Goal: Task Accomplishment & Management: Complete application form

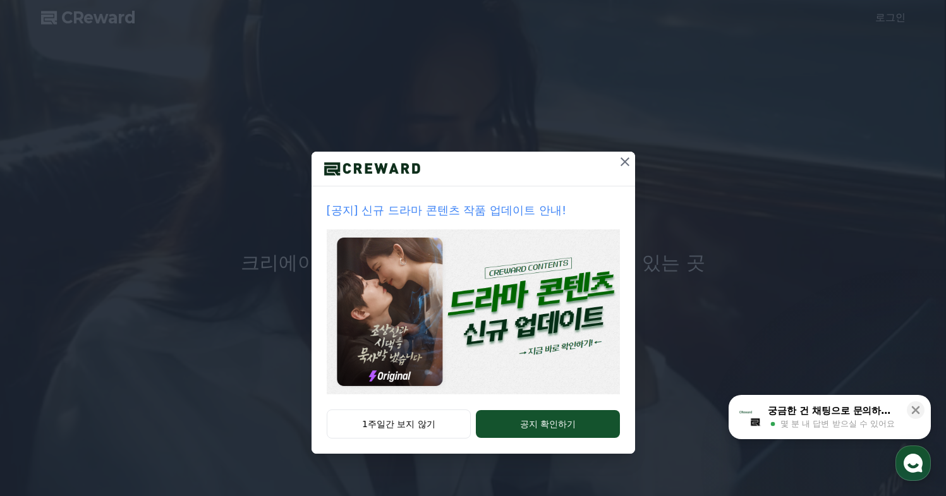
click at [625, 157] on icon at bounding box center [624, 161] width 15 height 15
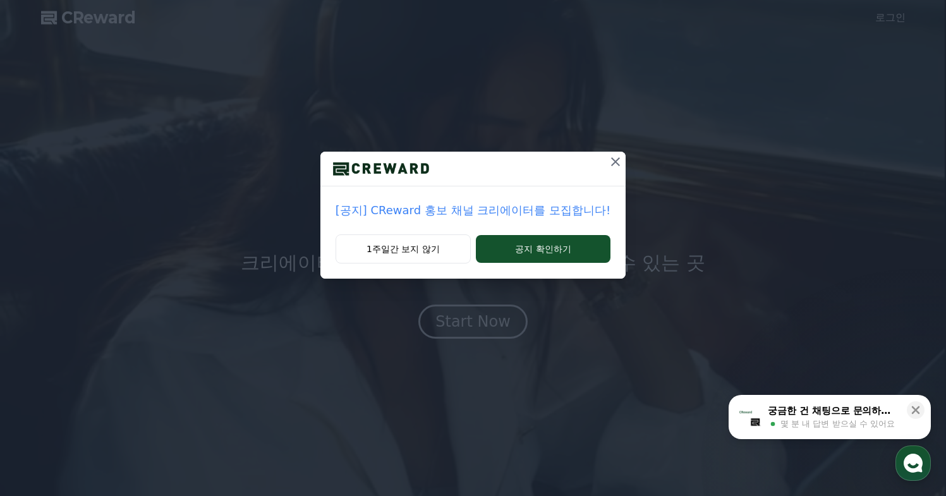
click at [611, 162] on icon at bounding box center [615, 161] width 9 height 9
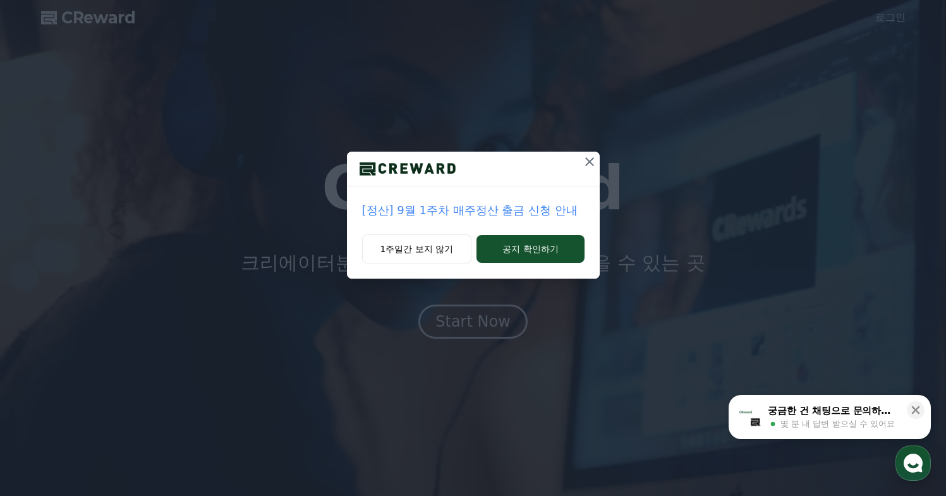
click at [587, 161] on icon at bounding box center [589, 161] width 15 height 15
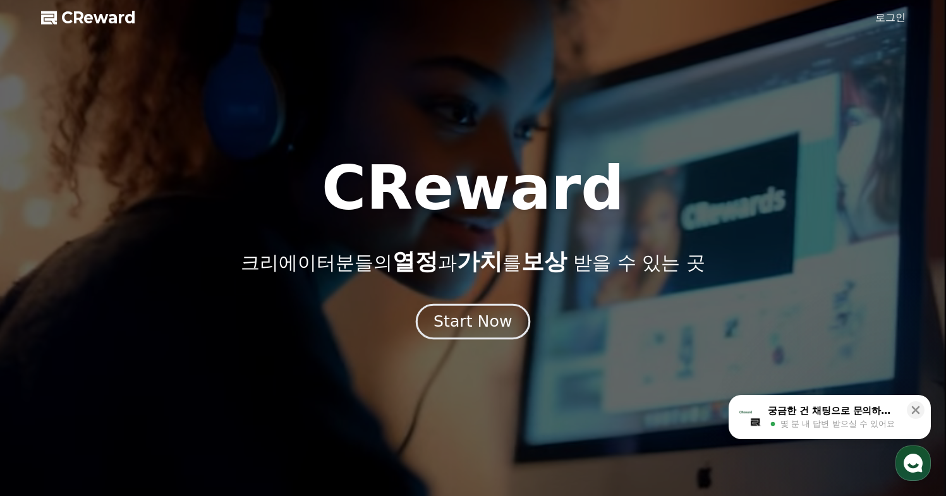
click at [477, 322] on div "Start Now" at bounding box center [473, 321] width 78 height 21
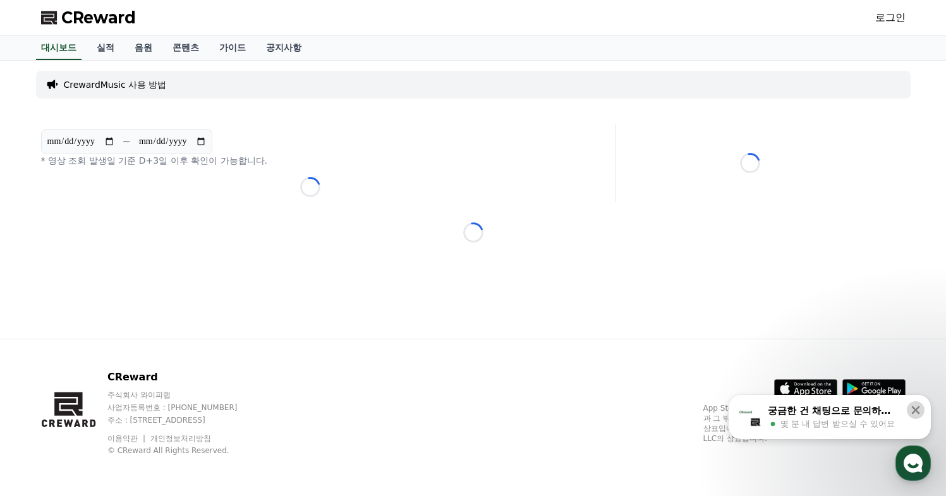
click at [913, 406] on icon at bounding box center [916, 410] width 8 height 8
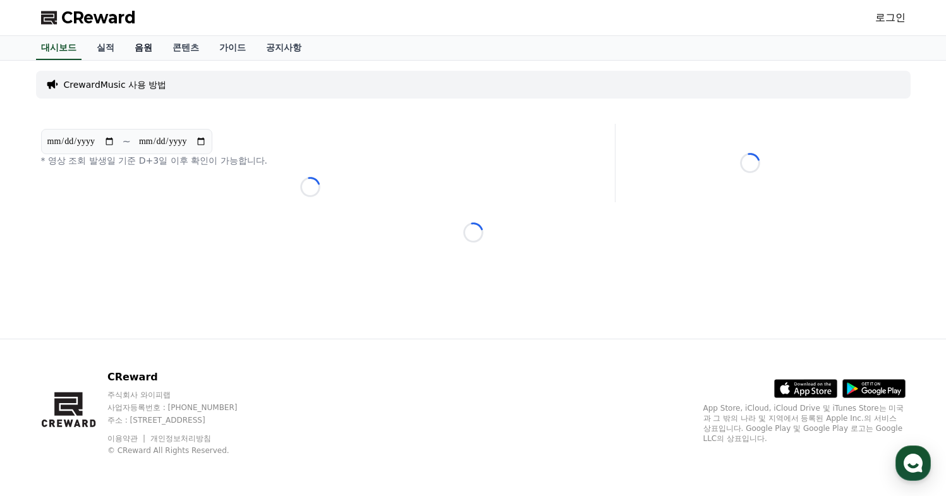
click at [135, 49] on link "음원" at bounding box center [144, 48] width 38 height 24
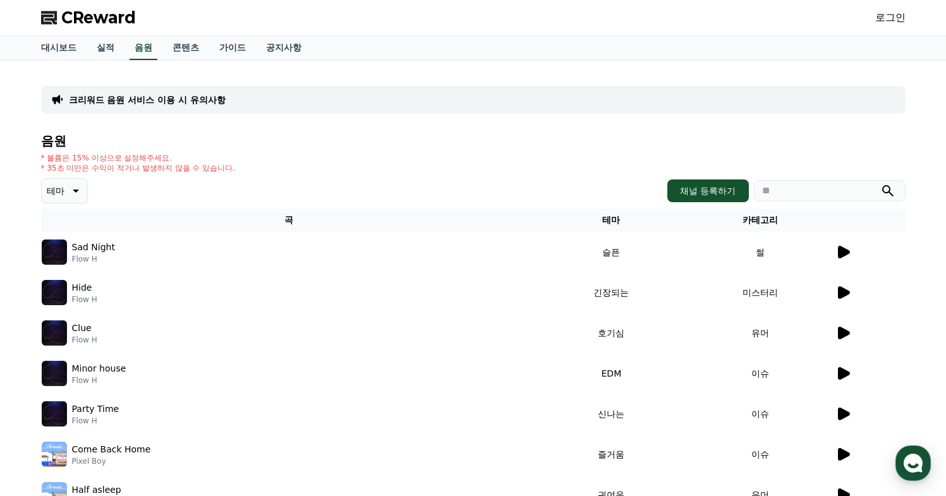
click at [850, 254] on icon at bounding box center [843, 252] width 15 height 15
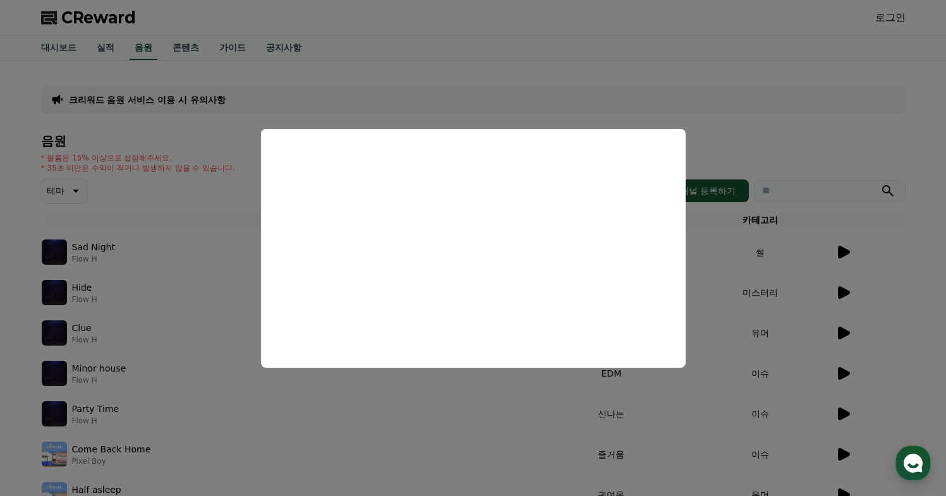
click at [683, 90] on button "close modal" at bounding box center [473, 248] width 946 height 496
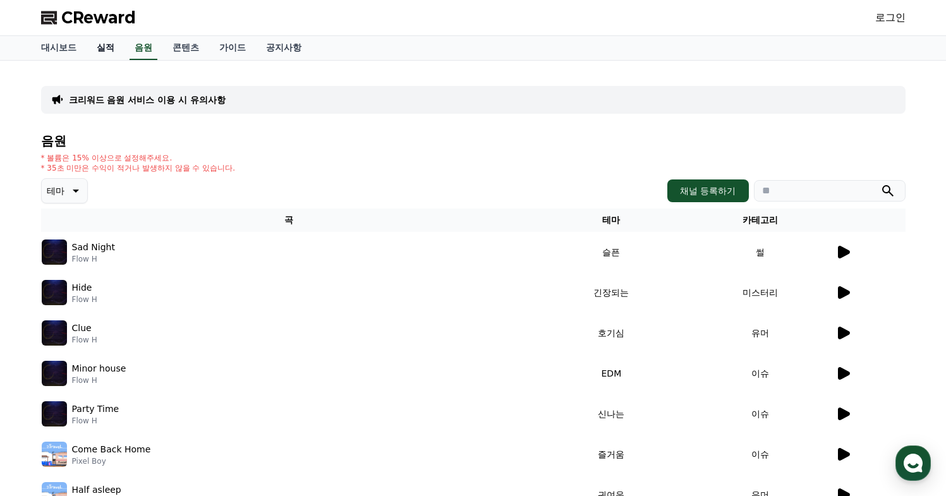
click at [106, 52] on link "실적" at bounding box center [106, 48] width 38 height 24
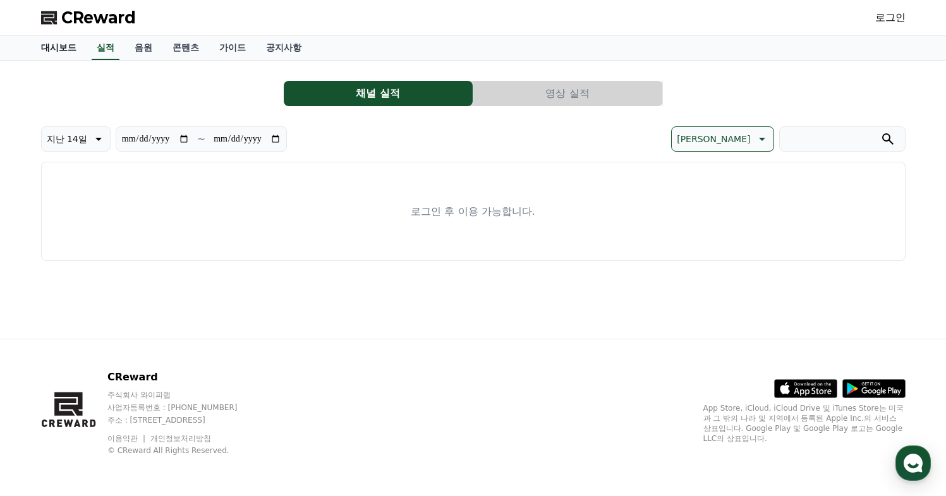
click at [54, 47] on link "대시보드" at bounding box center [59, 48] width 56 height 24
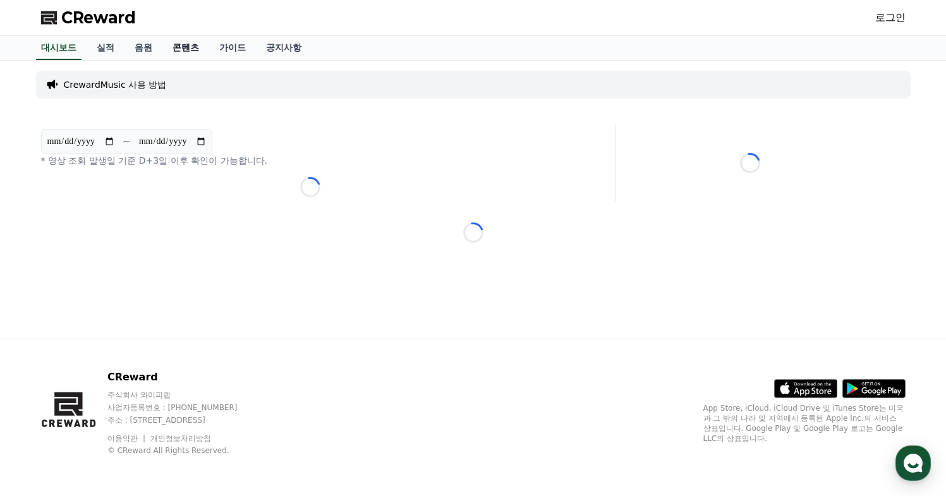
click at [173, 49] on link "콘텐츠" at bounding box center [185, 48] width 47 height 24
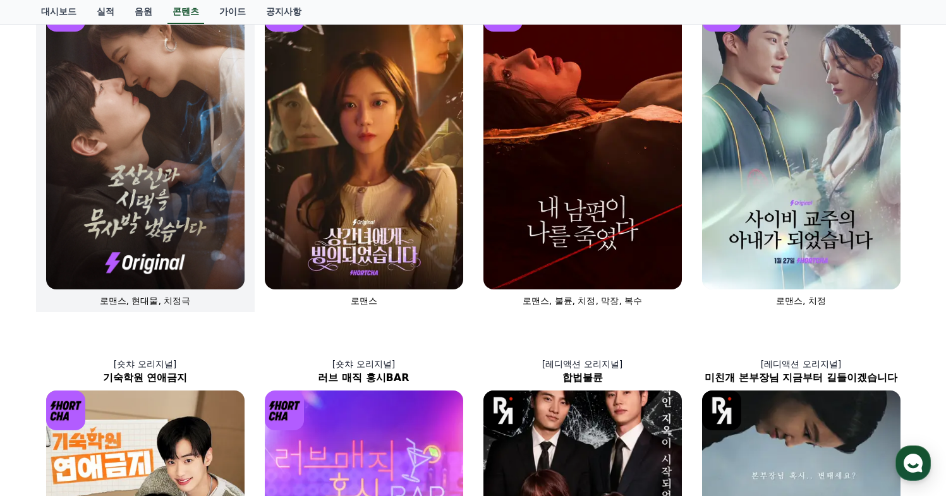
scroll to position [160, 0]
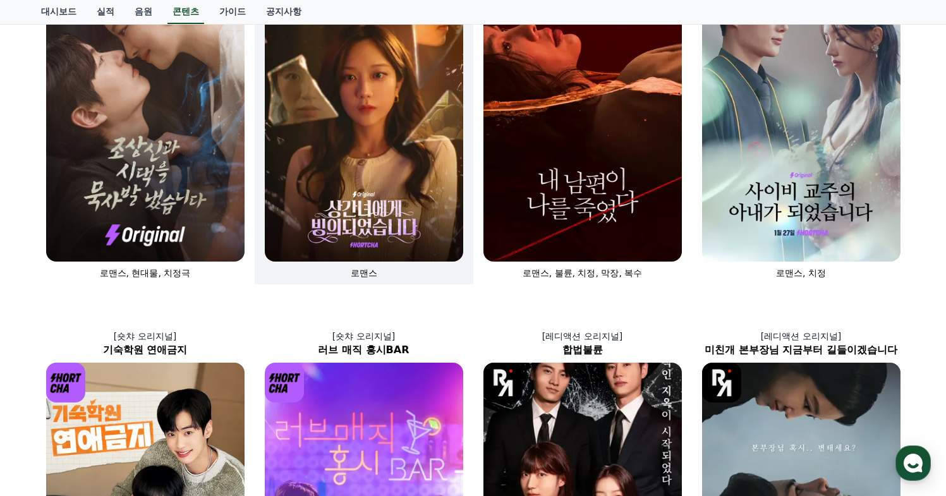
click at [369, 166] on img at bounding box center [364, 113] width 198 height 298
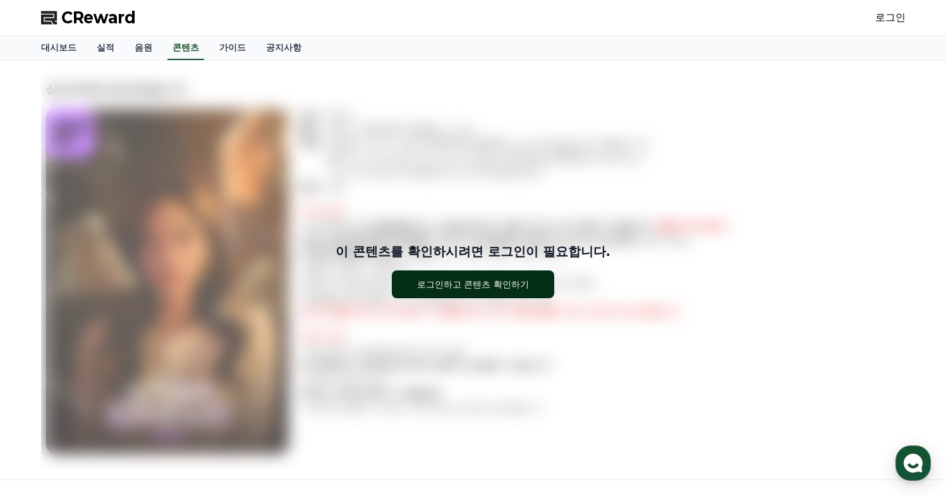
click at [437, 289] on div "로그인하고 콘텐츠 확인하기" at bounding box center [473, 284] width 112 height 13
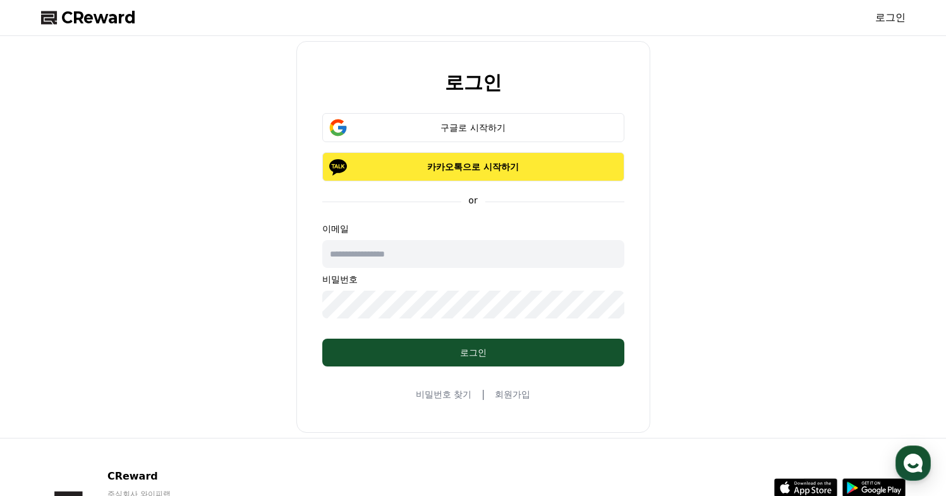
click at [495, 168] on p "카카오톡으로 시작하기" at bounding box center [473, 167] width 265 height 13
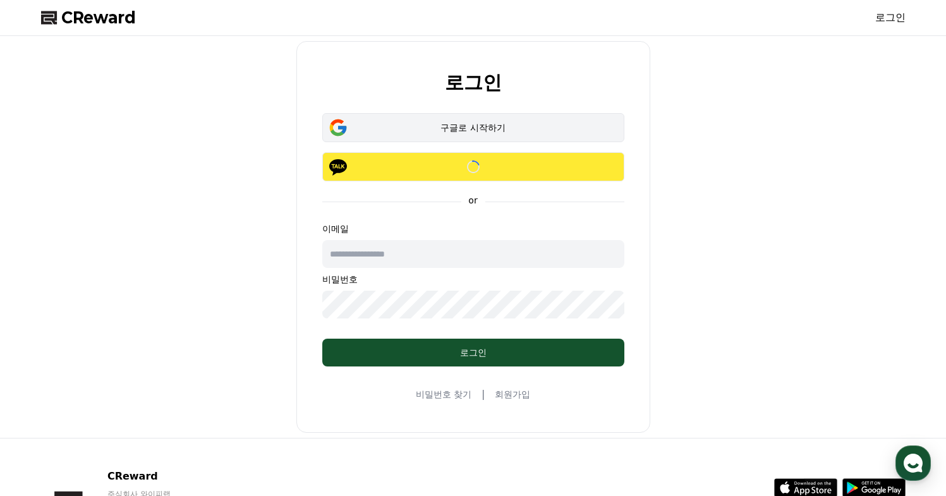
click at [423, 116] on button "구글로 시작하기" at bounding box center [473, 127] width 302 height 29
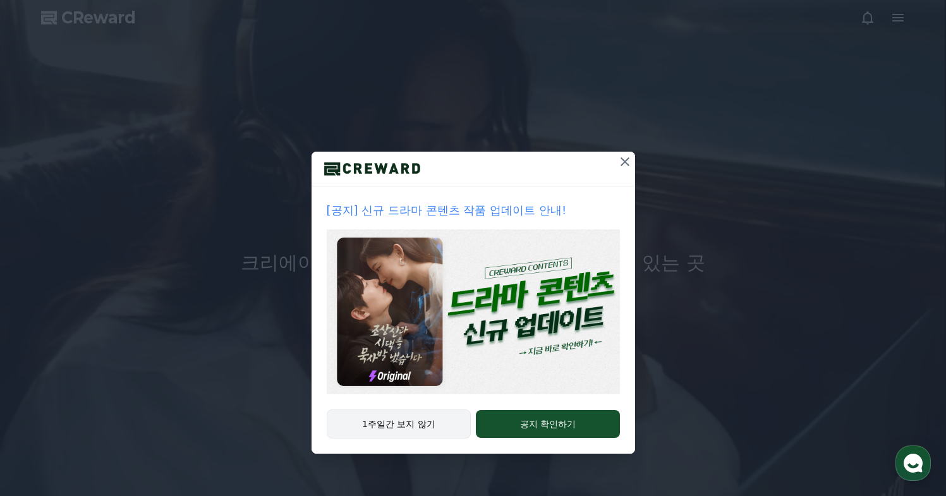
click at [429, 416] on button "1주일간 보지 않기" at bounding box center [399, 424] width 145 height 29
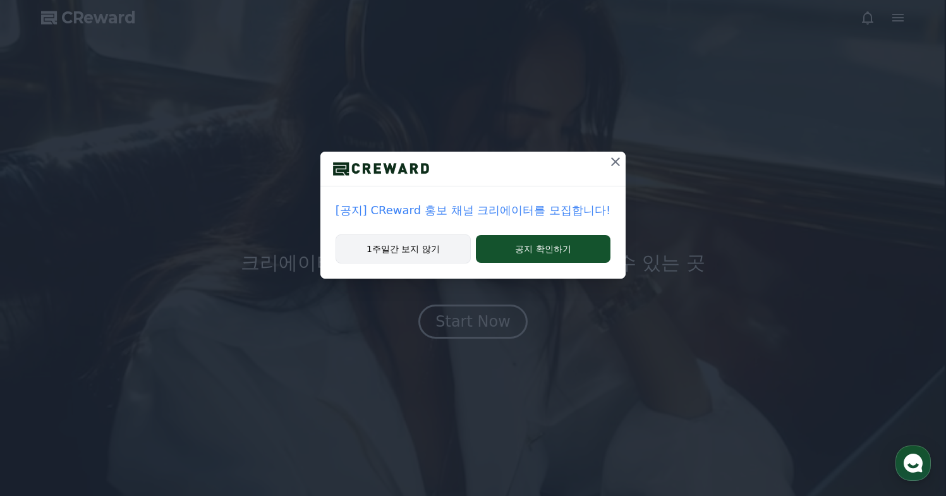
click at [444, 253] on button "1주일간 보지 않기" at bounding box center [403, 248] width 135 height 29
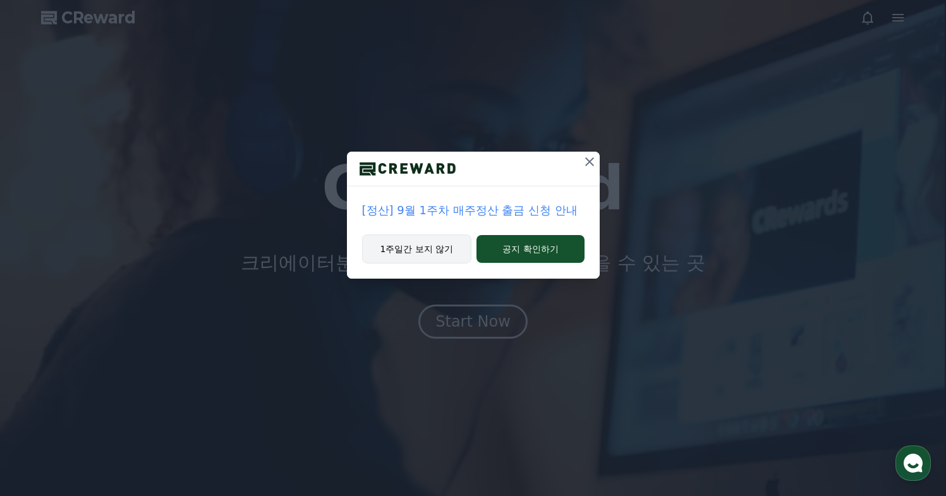
click at [441, 247] on button "1주일간 보지 않기" at bounding box center [417, 248] width 110 height 29
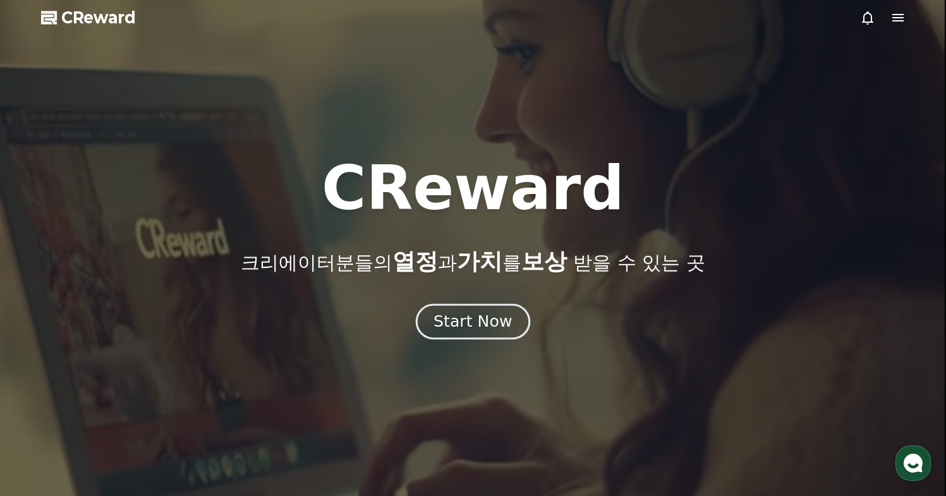
click at [505, 331] on button "Start Now" at bounding box center [473, 321] width 114 height 36
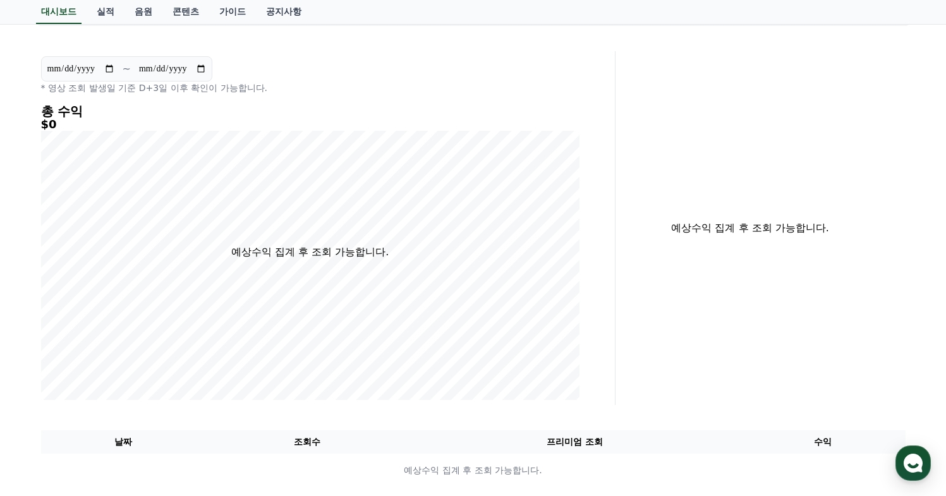
scroll to position [121, 0]
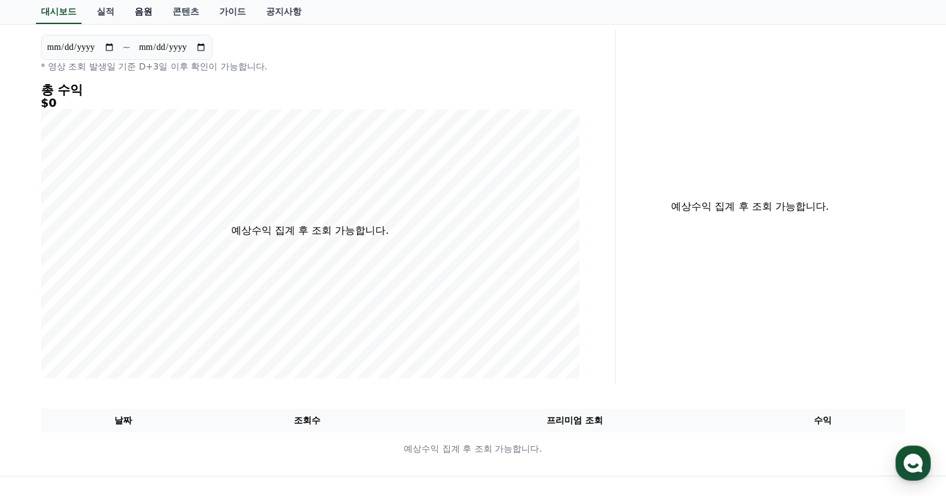
click at [143, 16] on link "음원" at bounding box center [144, 12] width 38 height 24
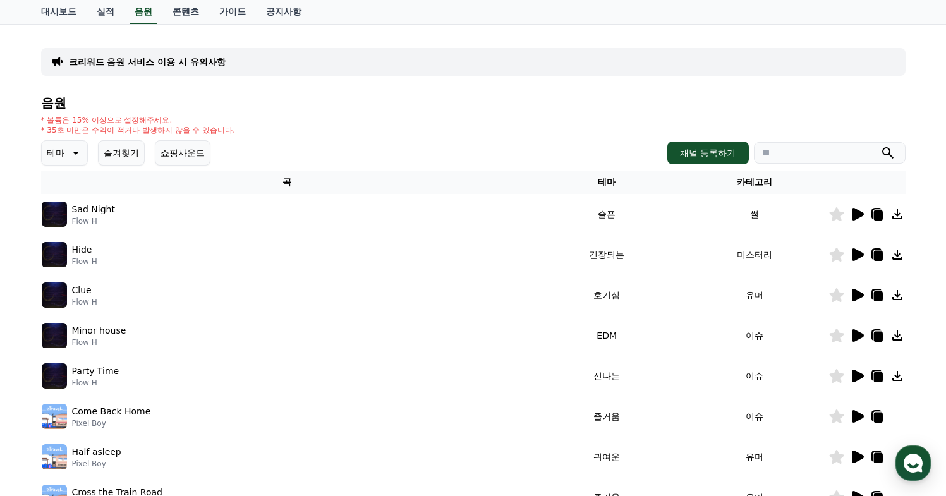
scroll to position [71, 0]
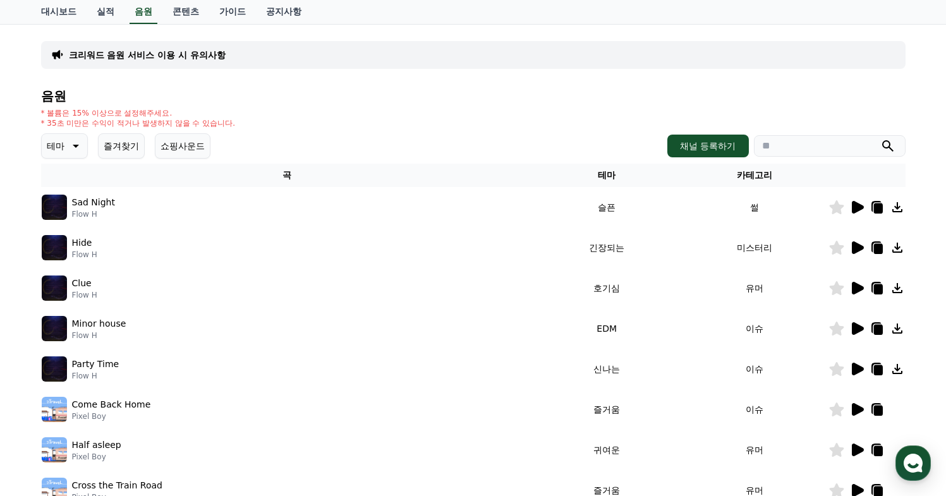
click at [856, 248] on icon at bounding box center [858, 247] width 12 height 13
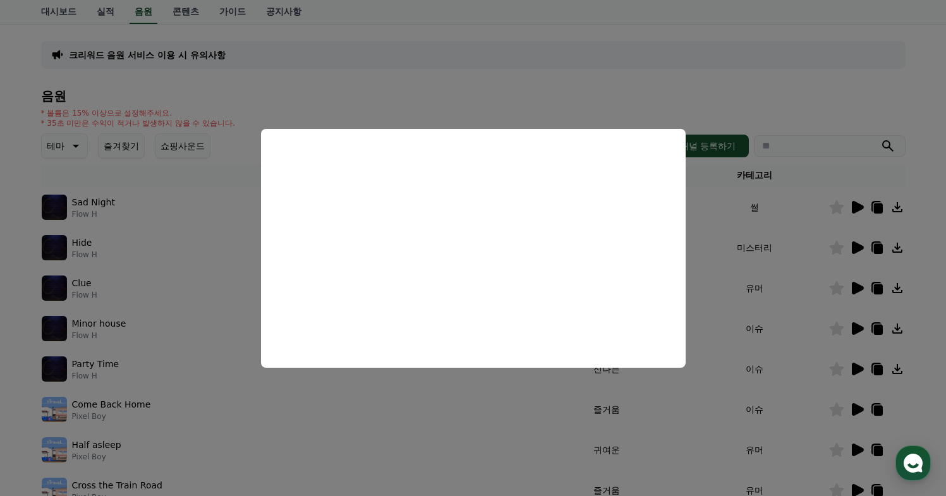
click at [762, 65] on button "close modal" at bounding box center [473, 248] width 946 height 496
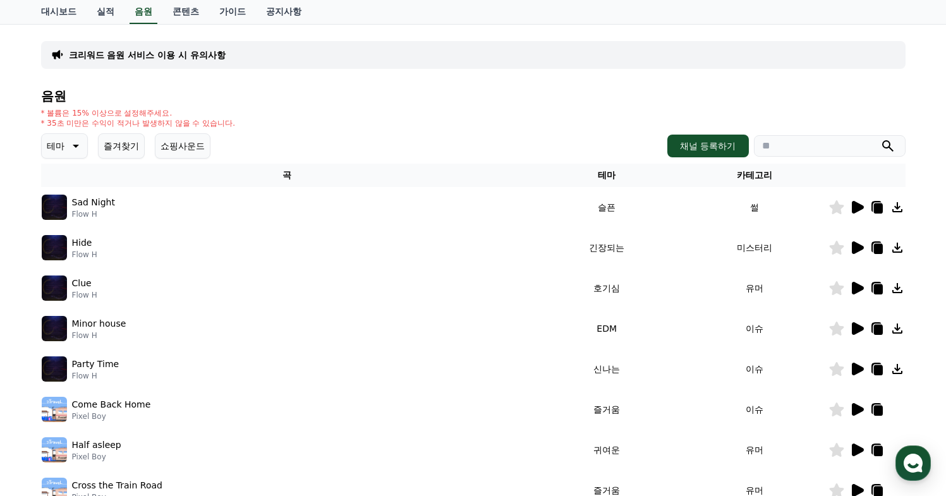
click at [154, 62] on div "크리워드 음원 서비스 이용 시 유의사항" at bounding box center [473, 55] width 865 height 28
click at [162, 56] on p "크리워드 음원 서비스 이용 시 유의사항" at bounding box center [147, 55] width 157 height 13
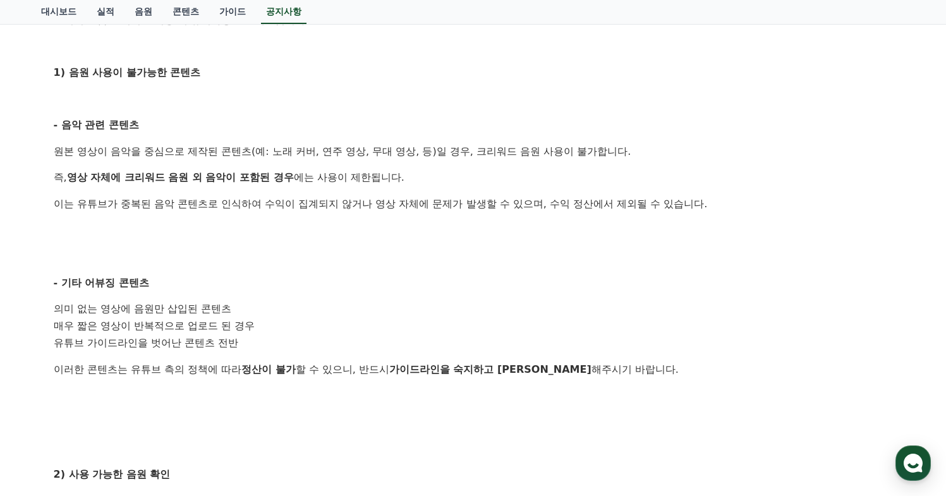
scroll to position [315, 0]
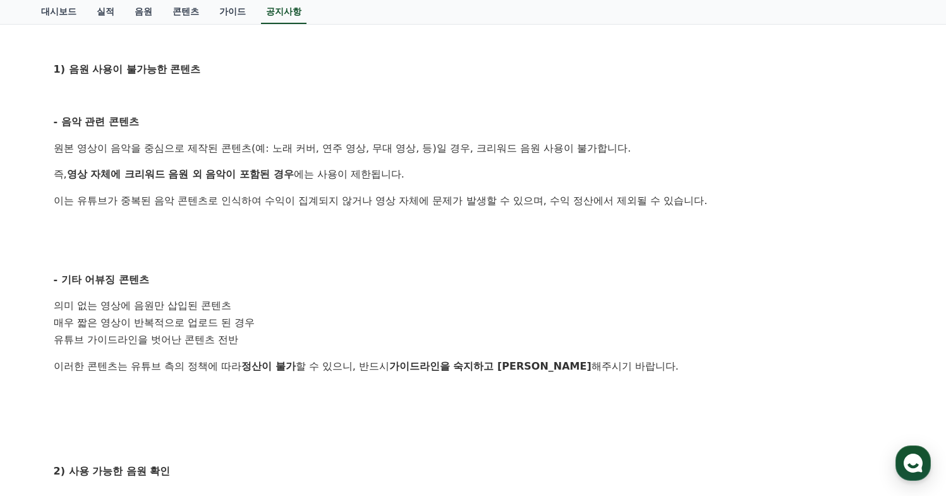
drag, startPoint x: 89, startPoint y: 116, endPoint x: 255, endPoint y: 163, distance: 172.8
click at [255, 163] on div "안녕하세요, 크리워드입니다. 크리워드를 이용해주시는 크리에이터님들께 감사의 말씀을 드립니다. 크리워드 음원 서비스 이용 시 유의사항을 안내드립…" at bounding box center [473, 349] width 839 height 839
click at [255, 164] on div "안녕하세요, 크리워드입니다. 크리워드를 이용해주시는 크리에이터님들께 감사의 말씀을 드립니다. 크리워드 음원 서비스 이용 시 유의사항을 안내드립…" at bounding box center [473, 349] width 839 height 839
drag, startPoint x: 124, startPoint y: 121, endPoint x: 344, endPoint y: 368, distance: 330.8
click at [344, 368] on div "안녕하세요, 크리워드입니다. 크리워드를 이용해주시는 크리에이터님들께 감사의 말씀을 드립니다. 크리워드 음원 서비스 이용 시 유의사항을 안내드립…" at bounding box center [473, 349] width 839 height 839
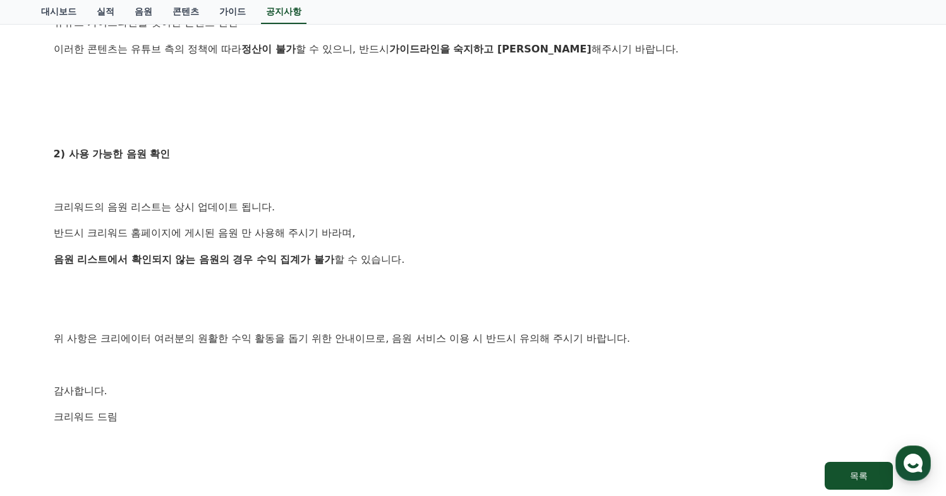
scroll to position [645, 0]
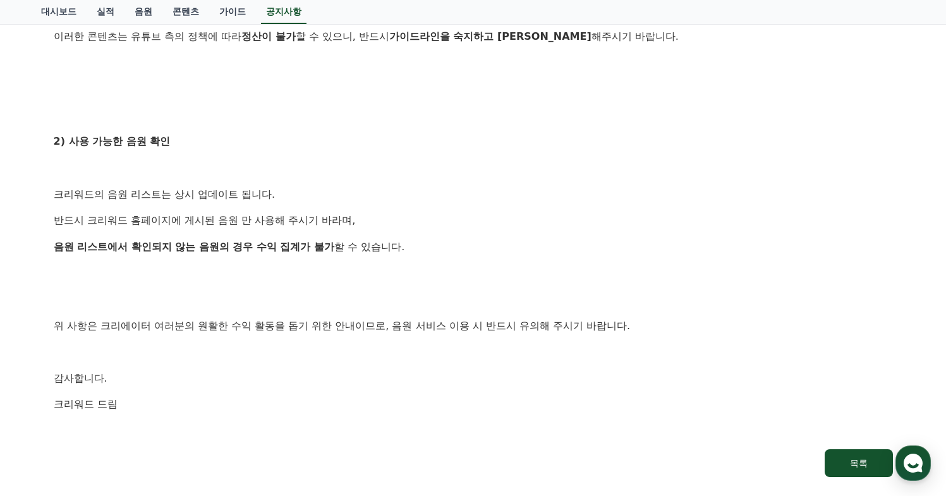
drag, startPoint x: 89, startPoint y: 155, endPoint x: 368, endPoint y: 425, distance: 388.4
click at [368, 425] on div "안녕하세요, 크리워드입니다. 크리워드를 이용해주시는 크리에이터님들께 감사의 말씀을 드립니다. 크리워드 음원 서비스 이용 시 유의사항을 안내드립…" at bounding box center [473, 19] width 839 height 839
click at [368, 425] on p at bounding box center [473, 431] width 839 height 16
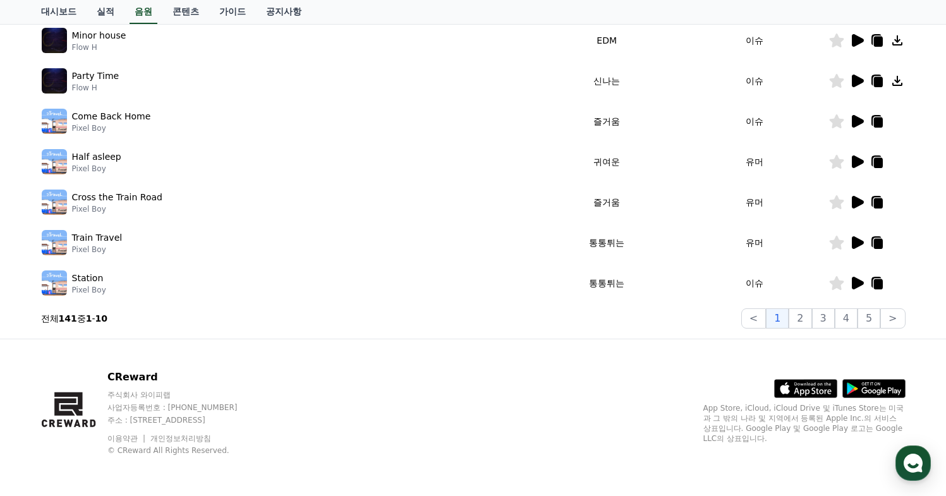
scroll to position [71, 0]
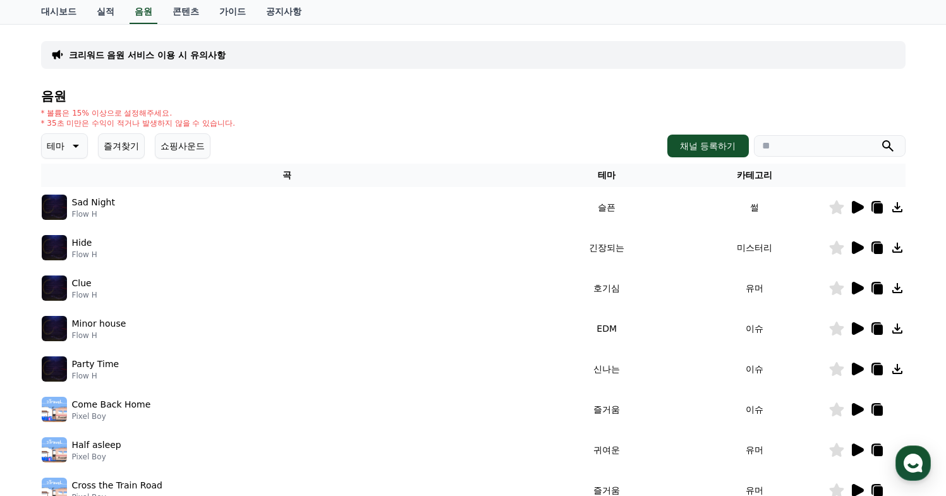
click at [894, 200] on icon at bounding box center [897, 207] width 15 height 15
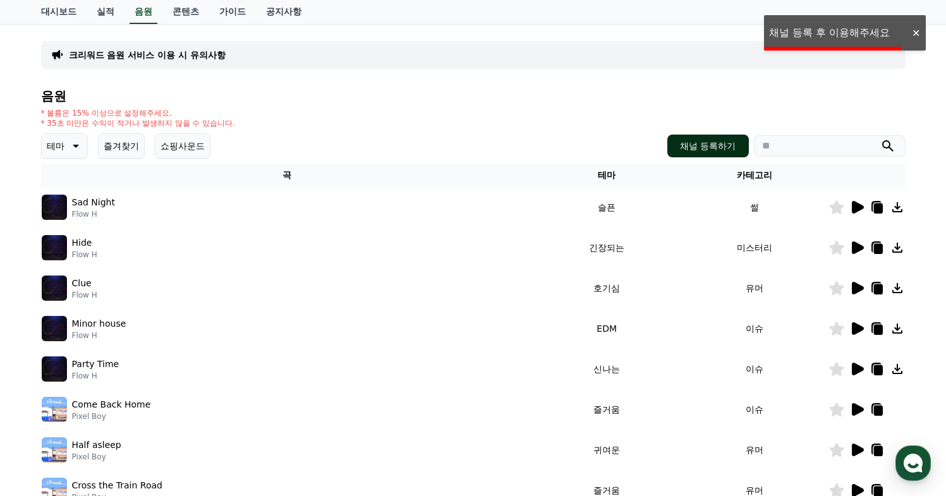
click at [731, 147] on button "채널 등록하기" at bounding box center [707, 146] width 81 height 23
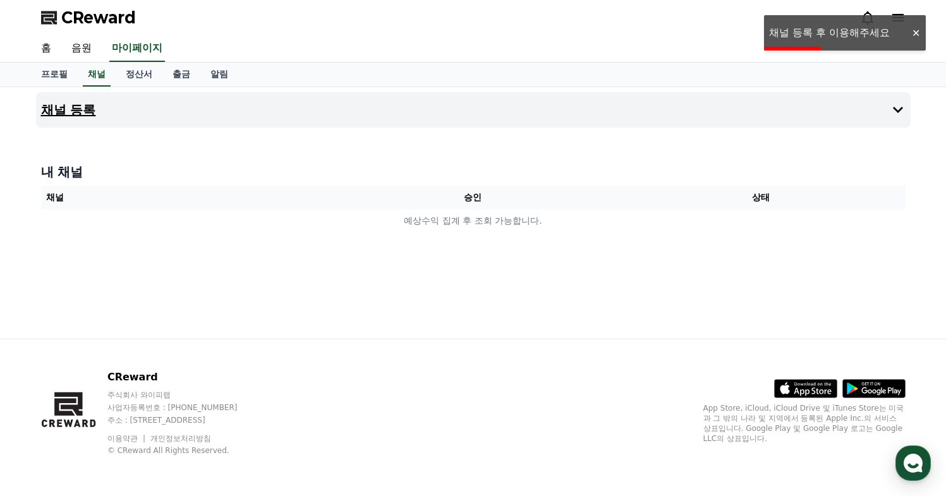
click at [882, 104] on button "채널 등록" at bounding box center [473, 109] width 875 height 35
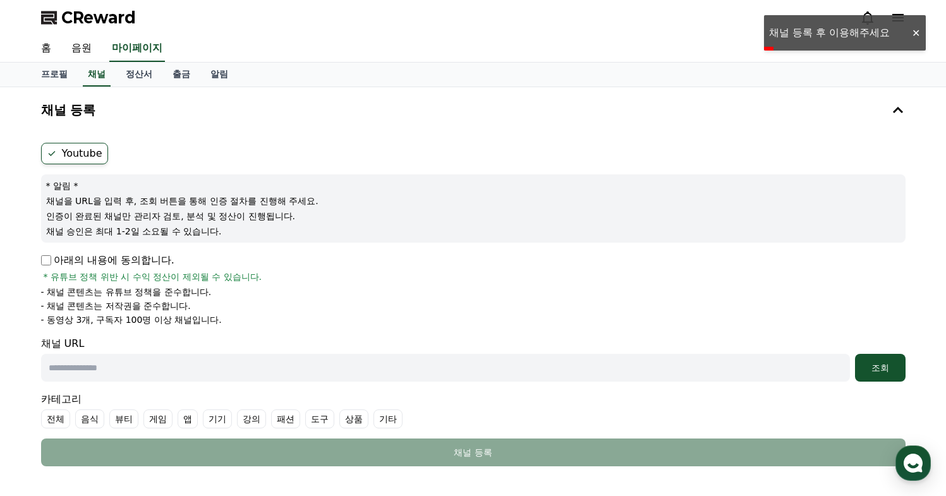
click at [117, 358] on input "text" at bounding box center [445, 368] width 809 height 28
paste input "**********"
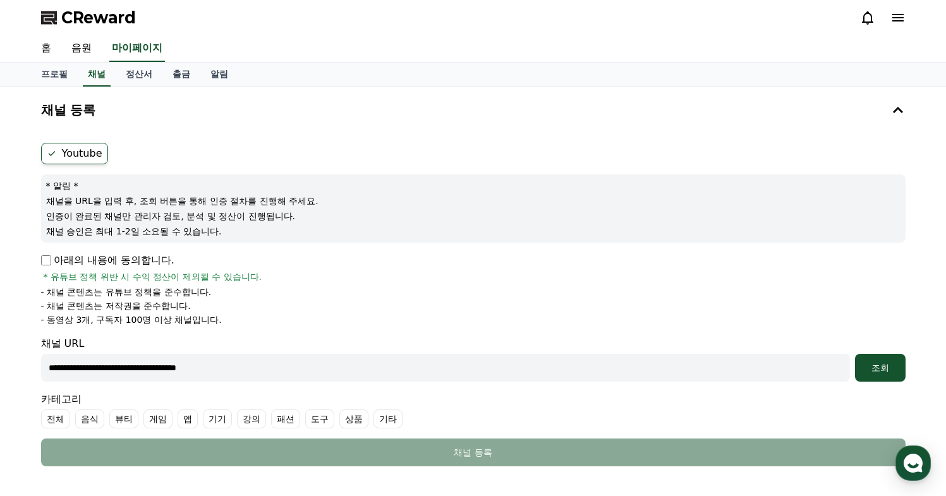
click at [277, 299] on ul "- 채널 콘텐츠는 유튜브 정책을 준수합니다. - 채널 콘텐츠는 저작권을 준수합니다. - 동영상 3개, 구독자 100명 이상 채널입니다." at bounding box center [473, 306] width 865 height 40
click at [868, 355] on button "조회" at bounding box center [880, 368] width 51 height 28
drag, startPoint x: 277, startPoint y: 370, endPoint x: 1, endPoint y: 358, distance: 277.1
click at [0, 359] on div "**********" at bounding box center [473, 336] width 946 height 499
paste input "**********"
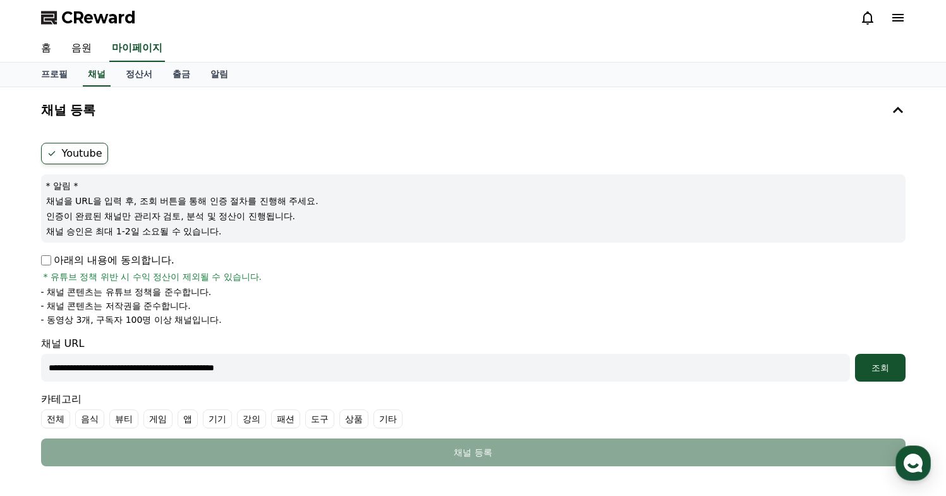
type input "**********"
click at [892, 362] on div "조회" at bounding box center [880, 368] width 40 height 13
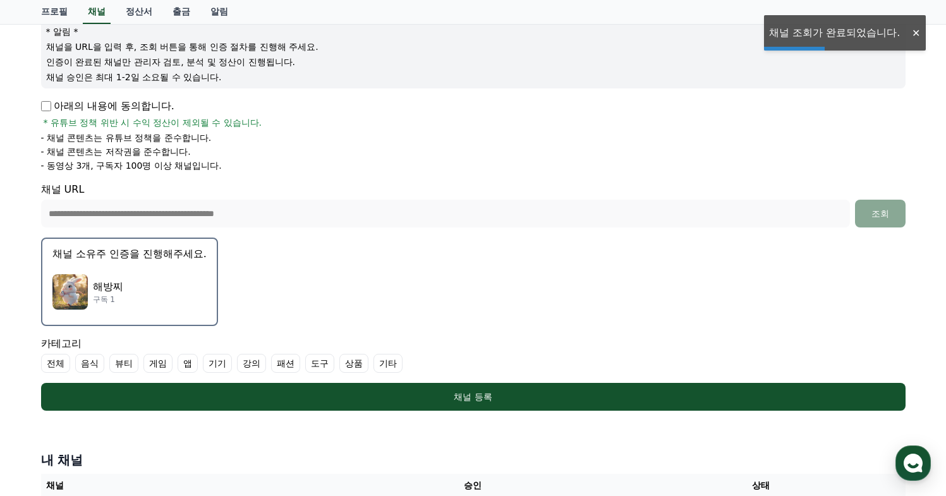
scroll to position [174, 0]
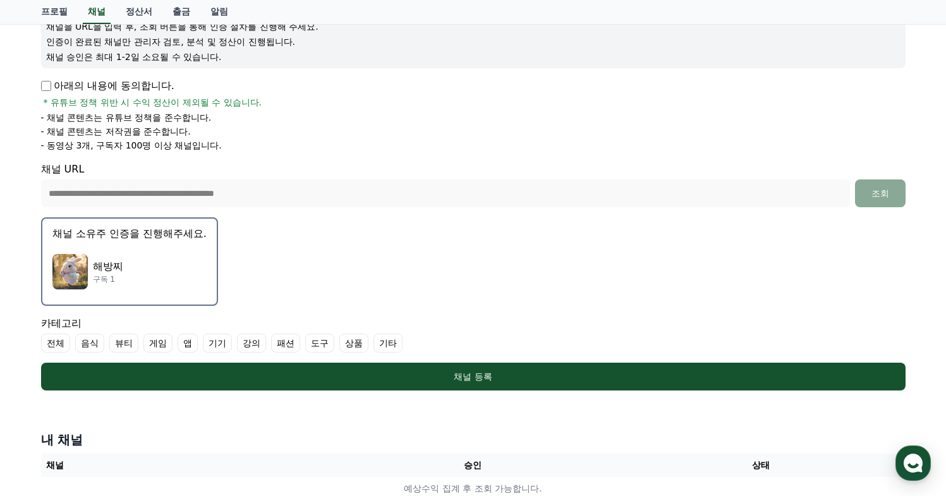
click at [93, 277] on p "구독 1" at bounding box center [108, 279] width 30 height 10
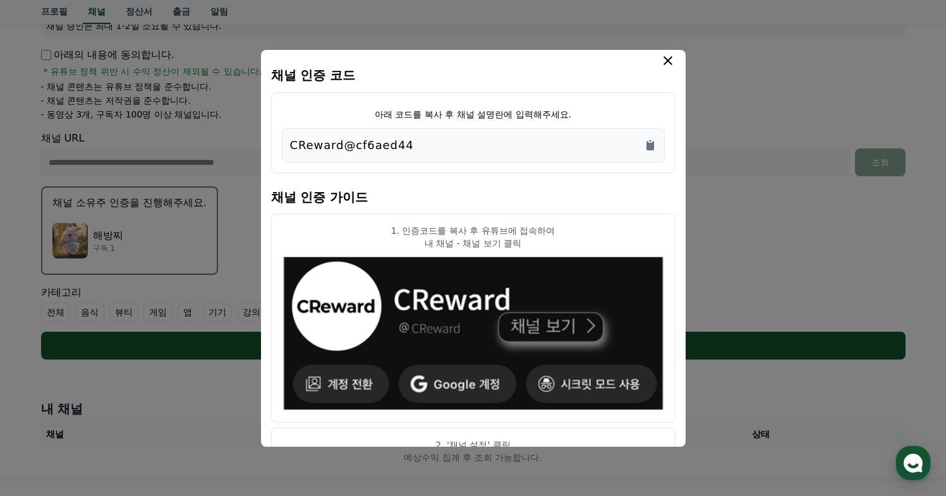
scroll to position [0, 0]
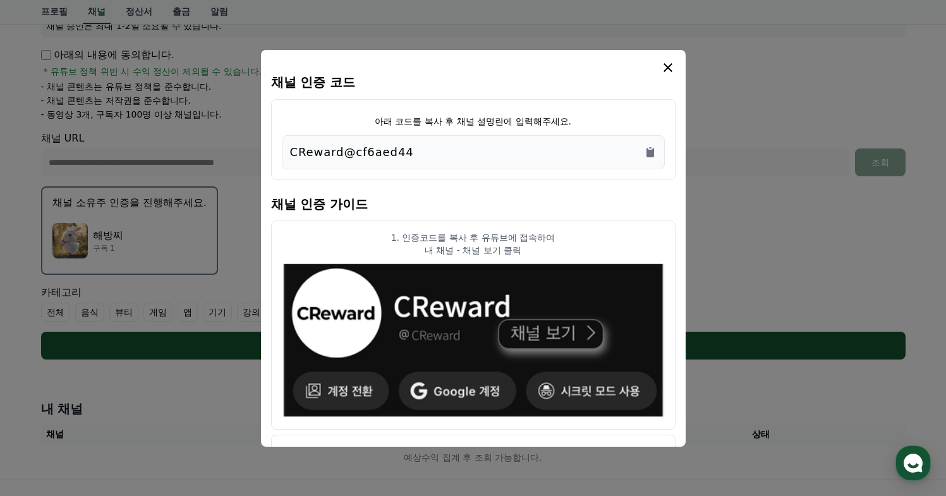
click at [565, 148] on div "CReward@cf6aed44" at bounding box center [473, 152] width 367 height 18
click at [396, 154] on p "CReward@cf6aed44" at bounding box center [352, 152] width 124 height 18
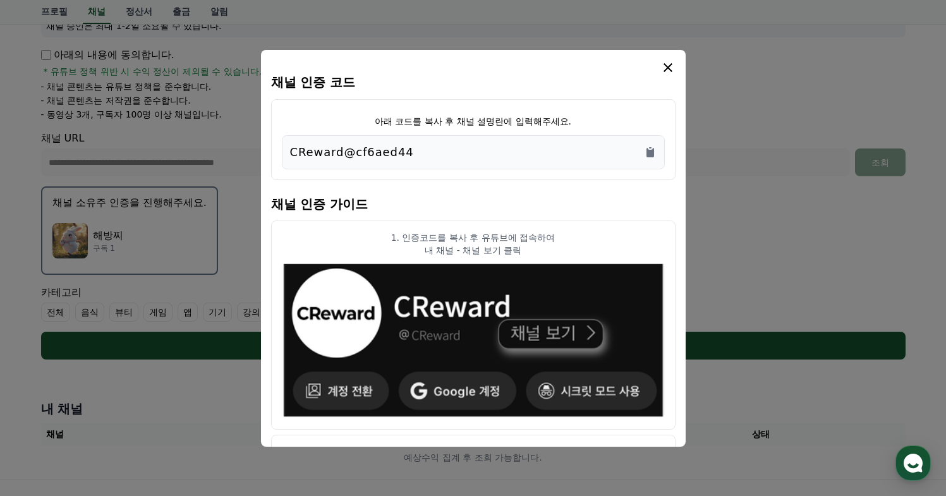
drag, startPoint x: 289, startPoint y: 155, endPoint x: 416, endPoint y: 162, distance: 127.9
click at [416, 162] on div "CReward@cf6aed44" at bounding box center [473, 152] width 383 height 34
copy p "CReward@cf6aed44"
drag, startPoint x: 418, startPoint y: 239, endPoint x: 516, endPoint y: 248, distance: 98.4
click at [516, 248] on div "1. 인증코드를 복사 후 유튜브에 접속하여 내 채널 - 채널 보기 클릭" at bounding box center [473, 243] width 383 height 25
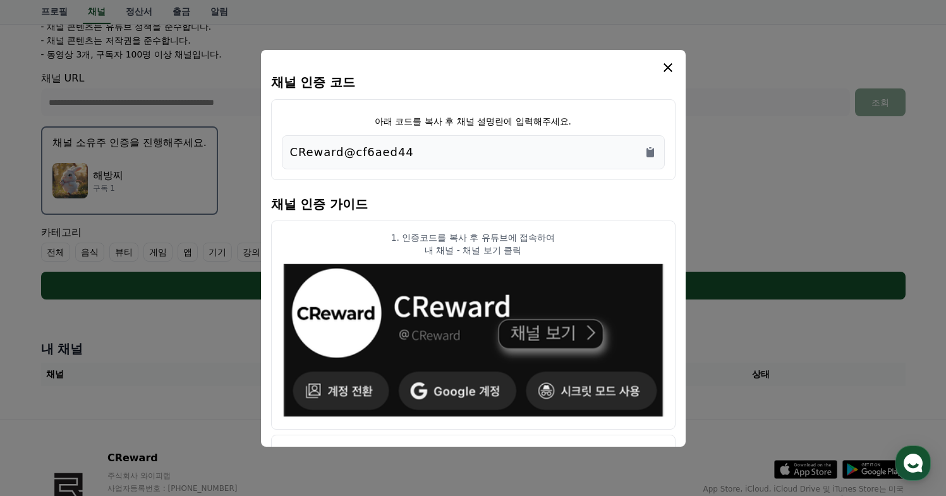
click at [501, 252] on p "내 채널 - 채널 보기 클릭" at bounding box center [473, 250] width 383 height 13
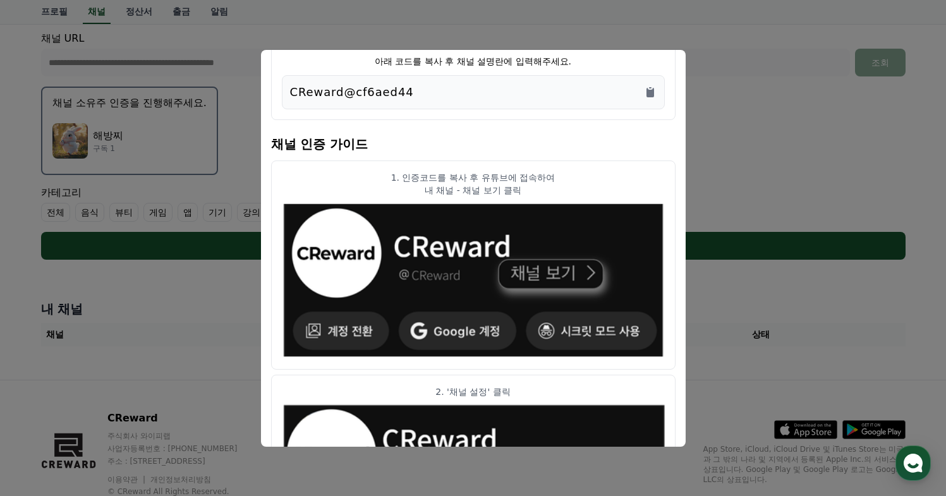
scroll to position [71, 0]
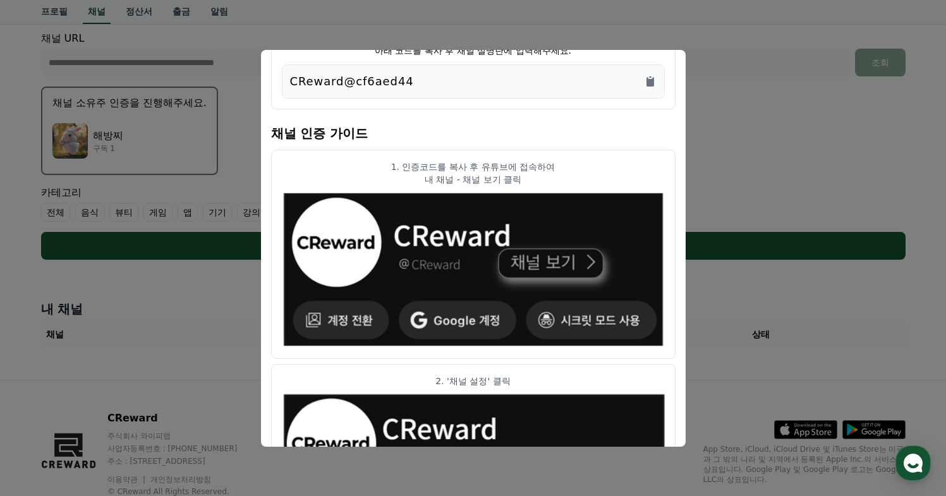
drag, startPoint x: 433, startPoint y: 92, endPoint x: 327, endPoint y: 88, distance: 105.6
click at [330, 88] on div "CReward@cf6aed44" at bounding box center [473, 81] width 383 height 34
drag, startPoint x: 288, startPoint y: 82, endPoint x: 444, endPoint y: 82, distance: 156.1
click at [444, 82] on div "CReward@cf6aed44" at bounding box center [473, 81] width 383 height 34
copy p "CReward@cf6aed44"
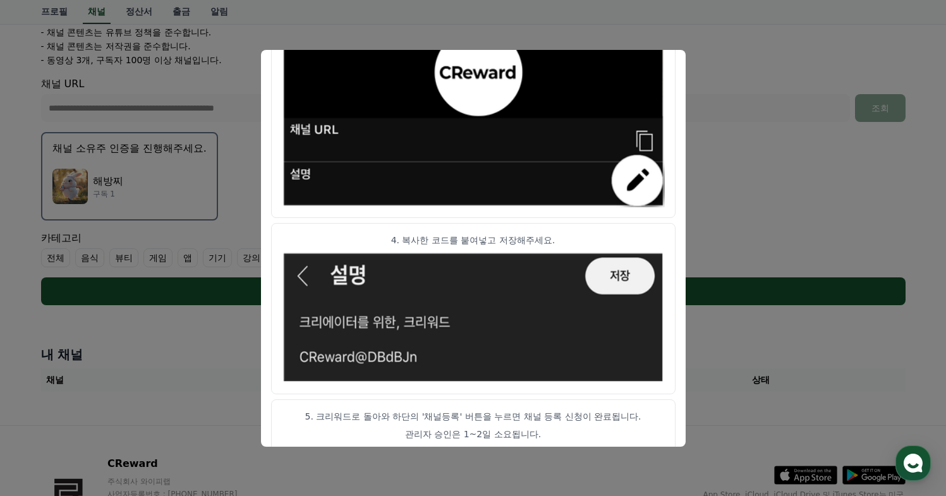
scroll to position [694, 0]
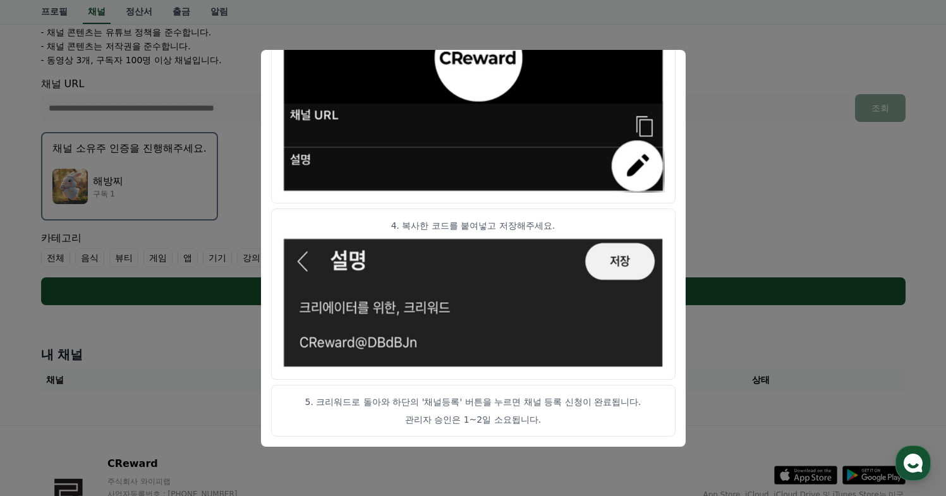
click at [569, 409] on article "5. 크리워드로 돌아와 하단의 '채널등록' 버튼을 누르면 채널 등록 신청이 완료됩니다. 관리자 승인은 1~2일 소요됩니다." at bounding box center [473, 411] width 404 height 52
click at [725, 300] on button "close modal" at bounding box center [473, 248] width 946 height 496
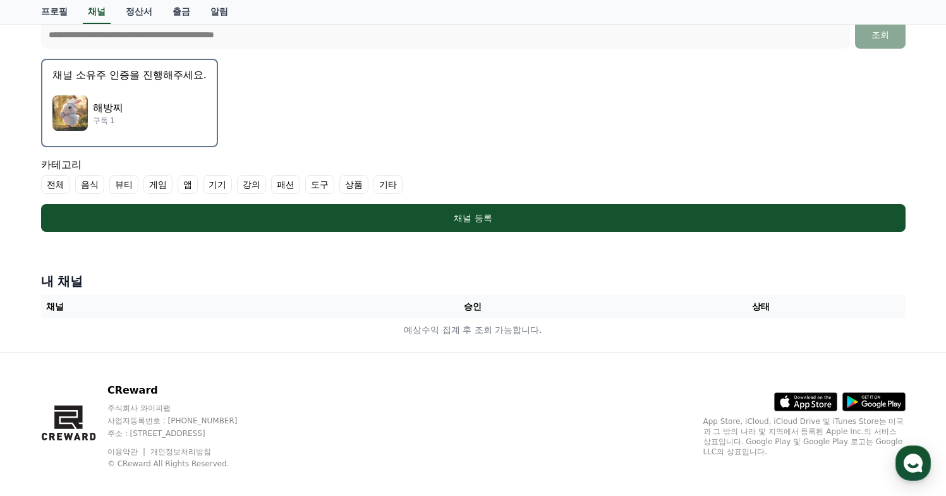
scroll to position [346, 0]
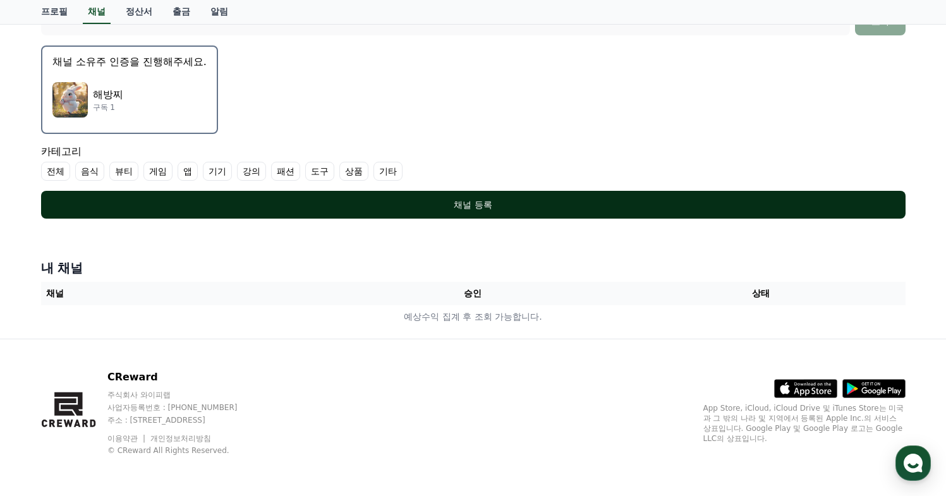
click at [491, 204] on div "채널 등록" at bounding box center [473, 204] width 814 height 13
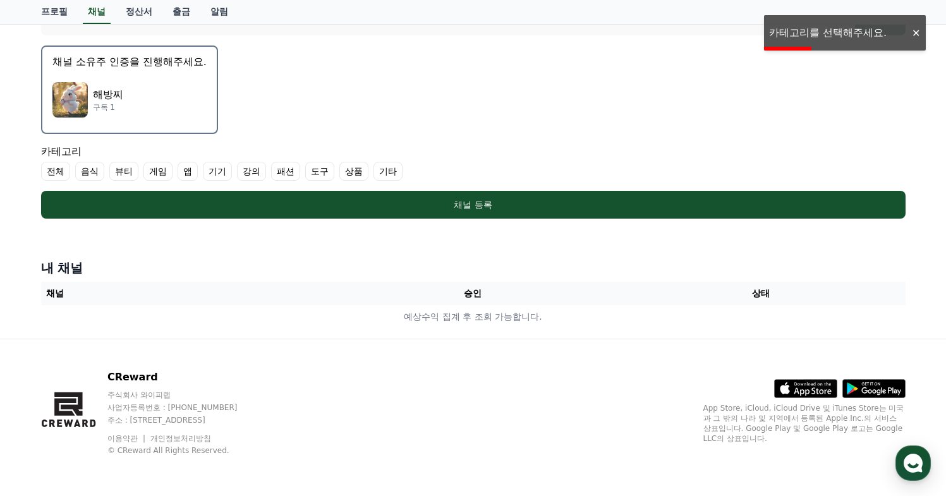
click at [374, 171] on label "기타" at bounding box center [388, 171] width 29 height 19
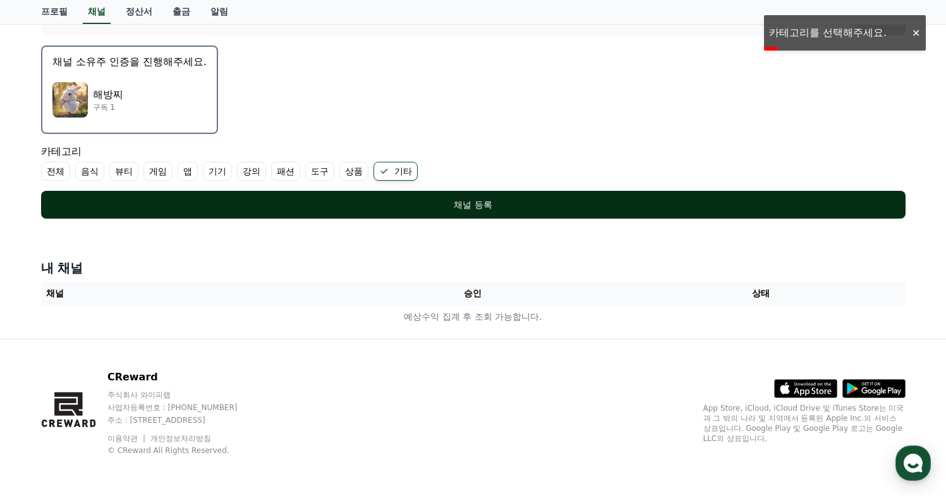
click at [460, 214] on button "채널 등록" at bounding box center [473, 205] width 865 height 28
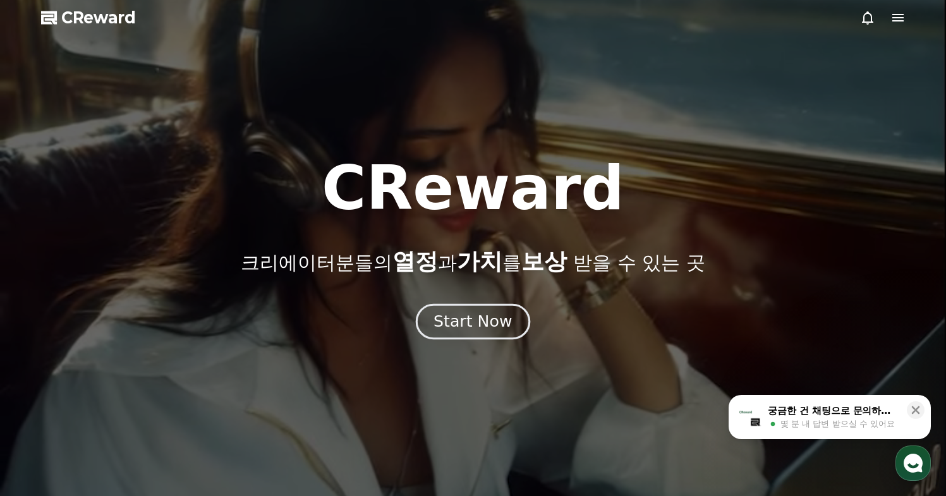
click at [492, 322] on div "Start Now" at bounding box center [473, 321] width 78 height 21
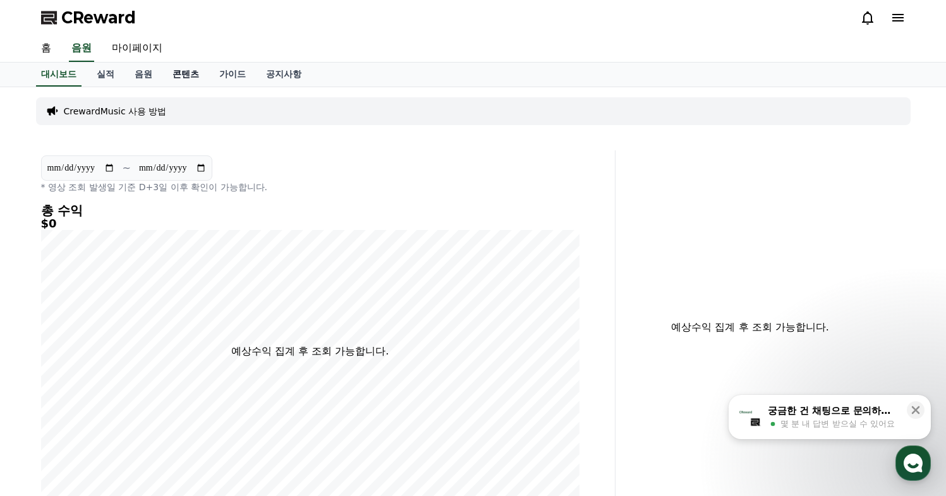
click at [183, 71] on link "콘텐츠" at bounding box center [185, 75] width 47 height 24
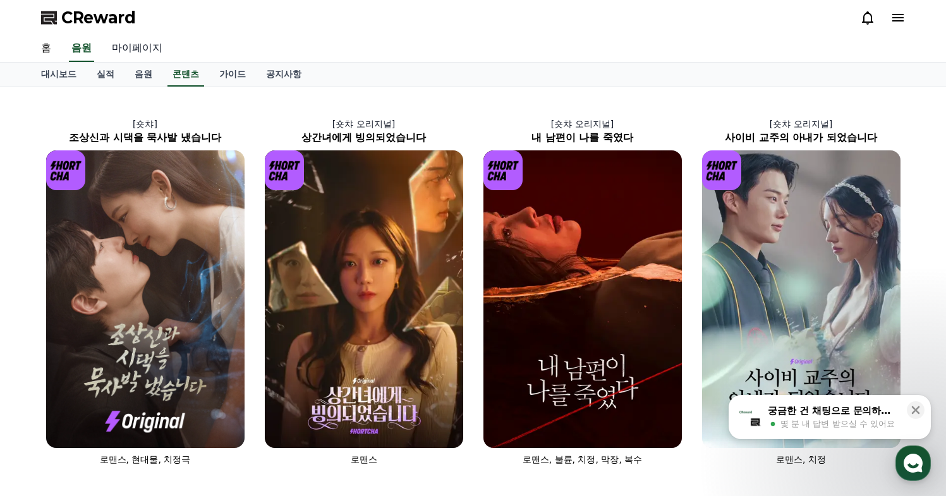
click at [138, 39] on link "마이페이지" at bounding box center [137, 48] width 71 height 27
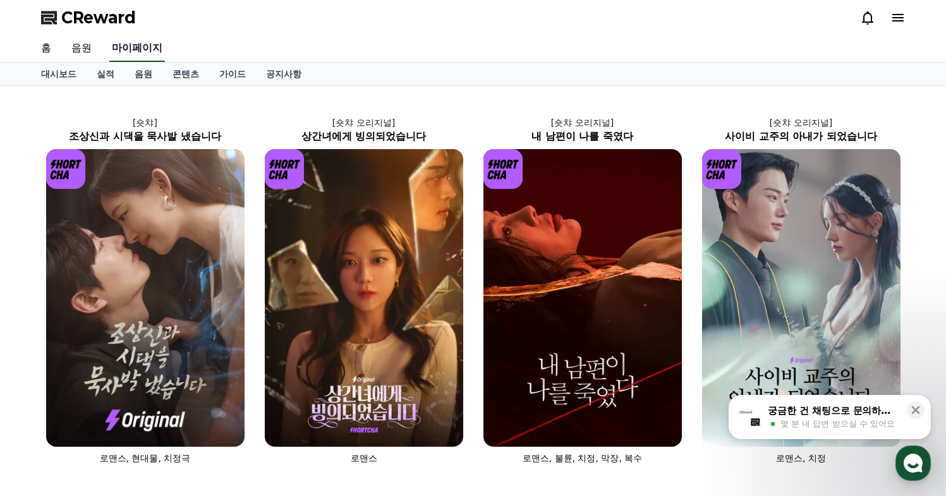
select select "**********"
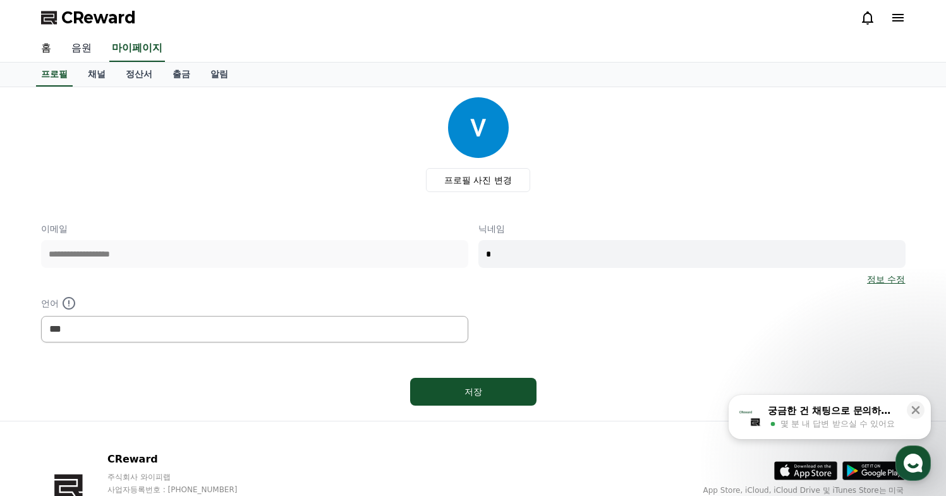
click at [88, 53] on link "음원" at bounding box center [81, 48] width 40 height 27
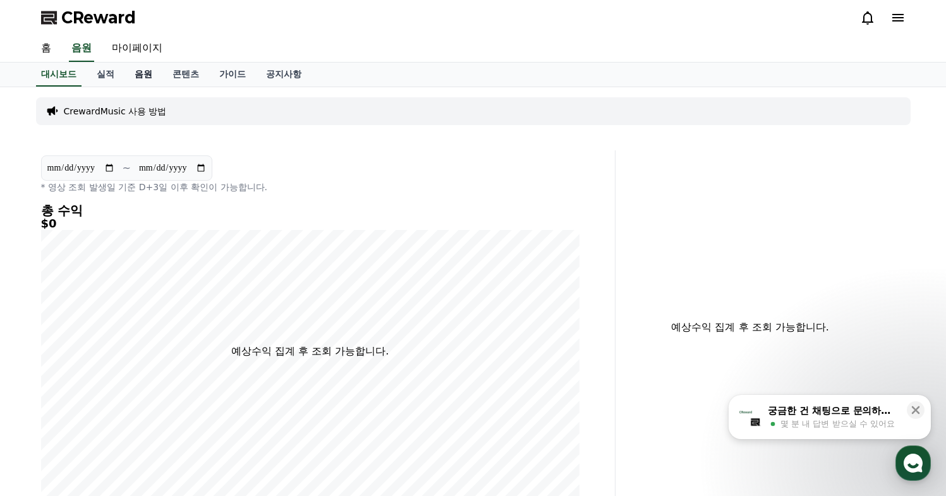
click at [148, 75] on link "음원" at bounding box center [144, 75] width 38 height 24
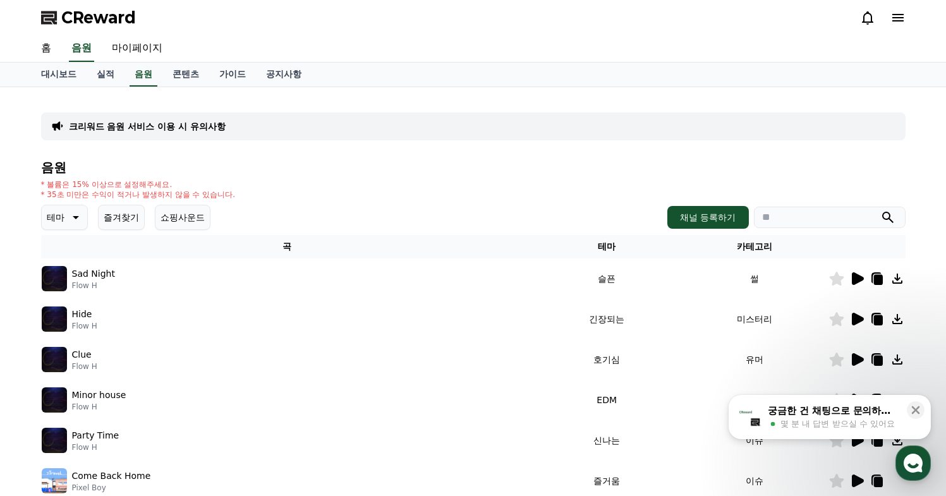
click at [784, 222] on input "search" at bounding box center [830, 217] width 152 height 21
click at [76, 215] on icon at bounding box center [74, 217] width 15 height 15
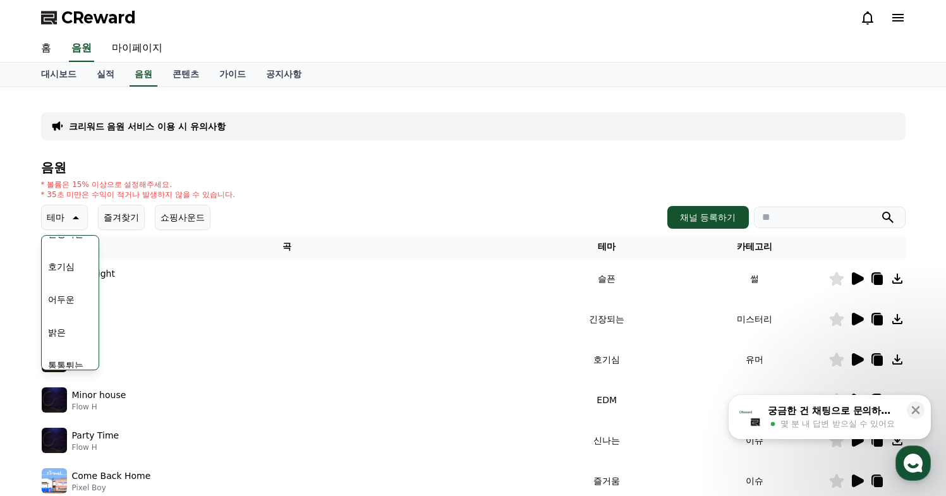
scroll to position [51, 0]
click at [60, 339] on button "밝은" at bounding box center [57, 332] width 28 height 28
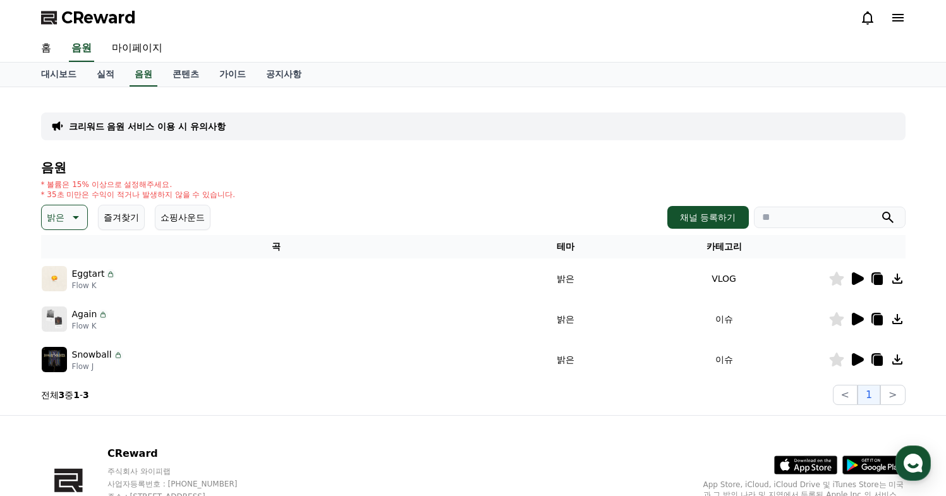
click at [858, 279] on icon at bounding box center [858, 278] width 12 height 13
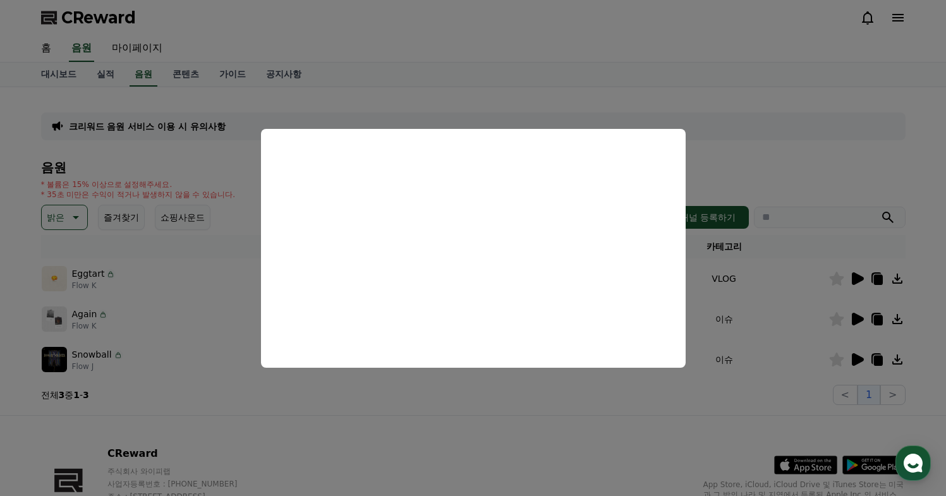
click at [480, 66] on button "close modal" at bounding box center [473, 248] width 946 height 496
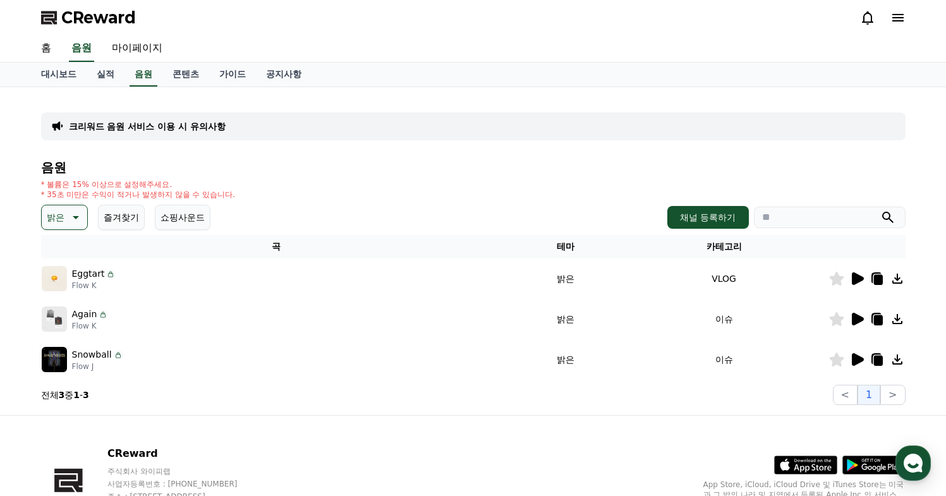
click at [851, 319] on icon at bounding box center [856, 319] width 15 height 15
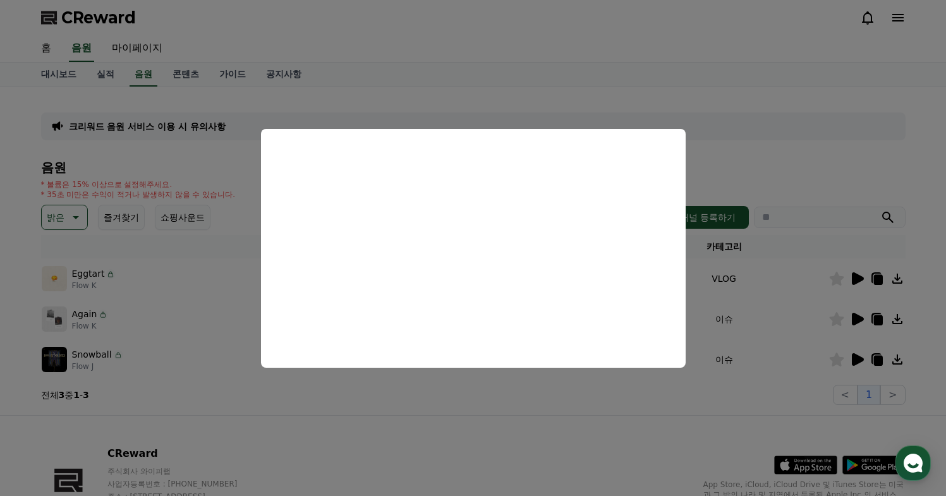
click at [446, 80] on button "close modal" at bounding box center [473, 248] width 946 height 496
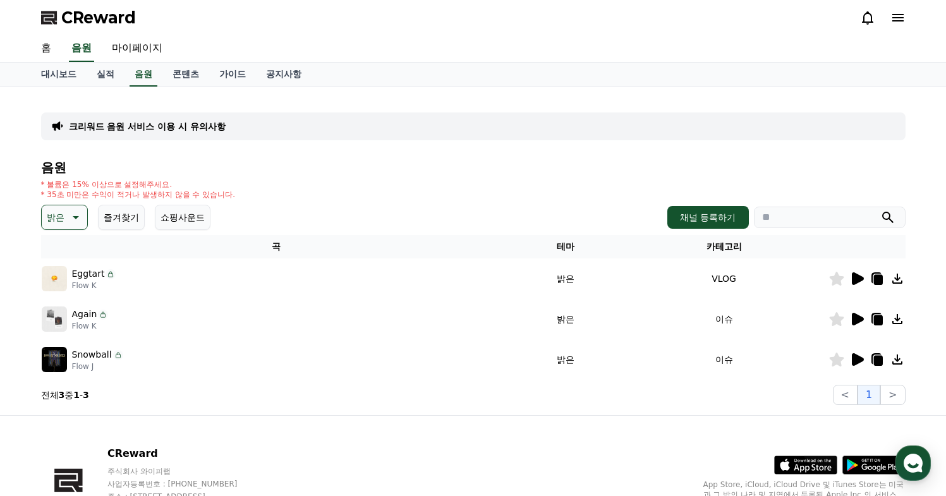
click at [860, 362] on icon at bounding box center [858, 359] width 12 height 13
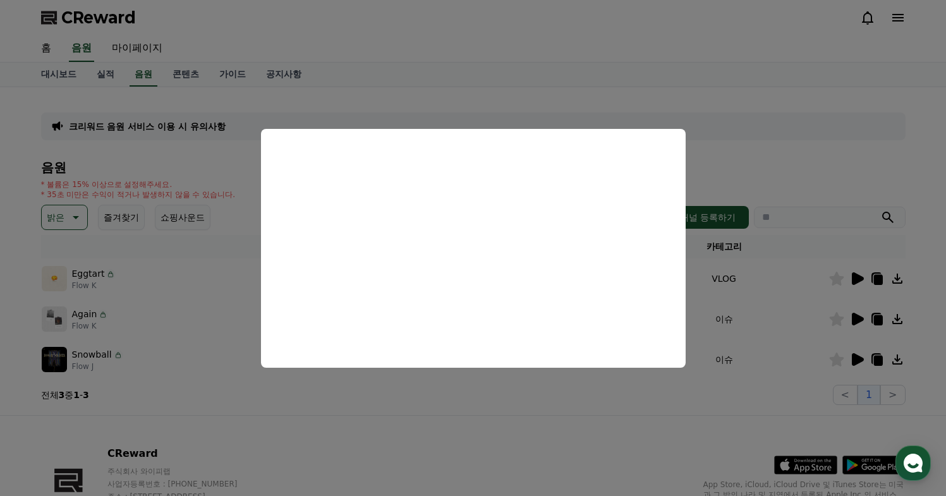
click at [598, 94] on button "close modal" at bounding box center [473, 248] width 946 height 496
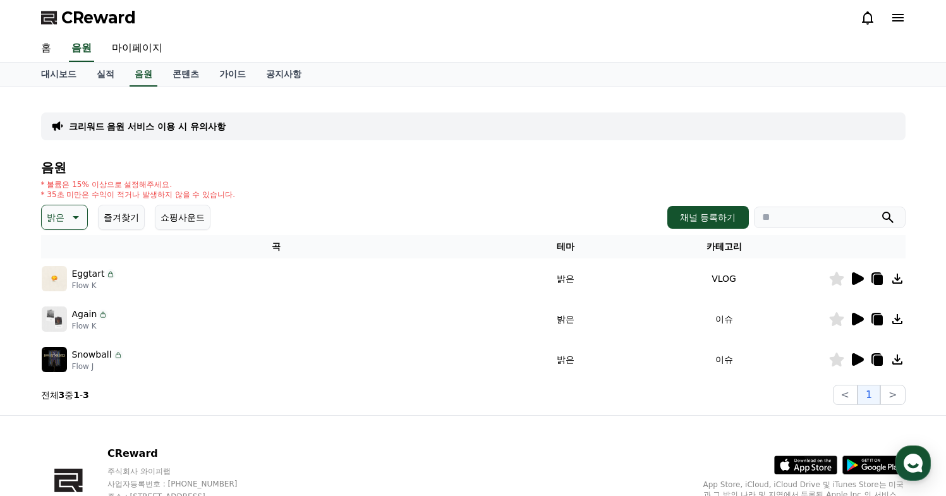
click at [896, 273] on icon at bounding box center [897, 278] width 15 height 15
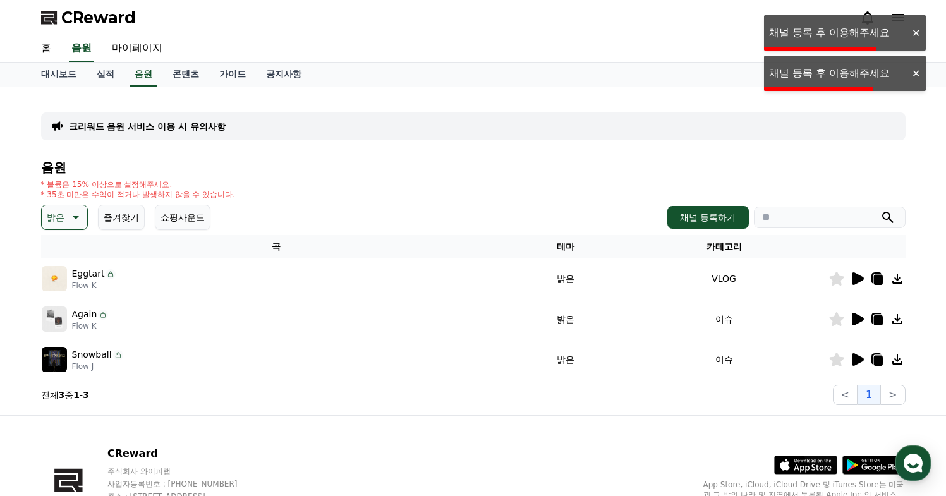
click at [874, 73] on div "대시보드 실적 음원 콘텐츠 가이드 공지사항" at bounding box center [473, 75] width 885 height 24
click at [899, 315] on icon at bounding box center [897, 319] width 15 height 15
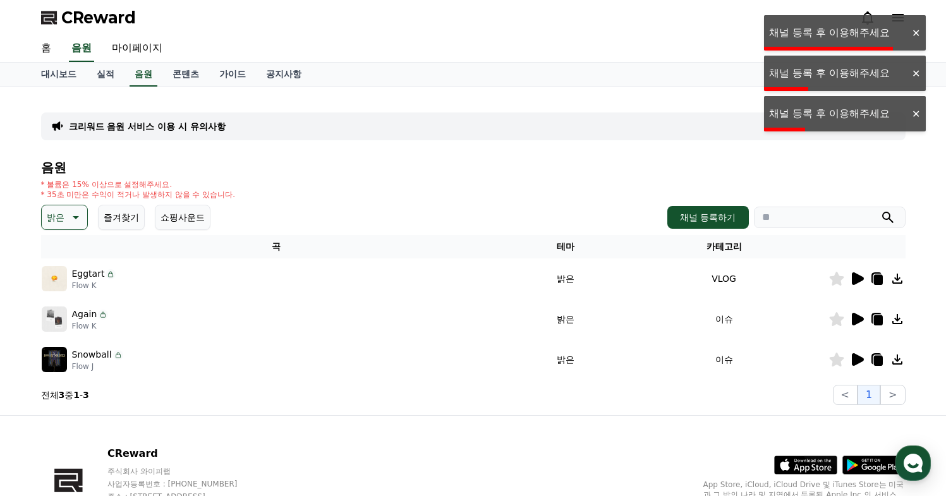
click at [868, 37] on div "홈 음원 마이페이지" at bounding box center [473, 48] width 885 height 27
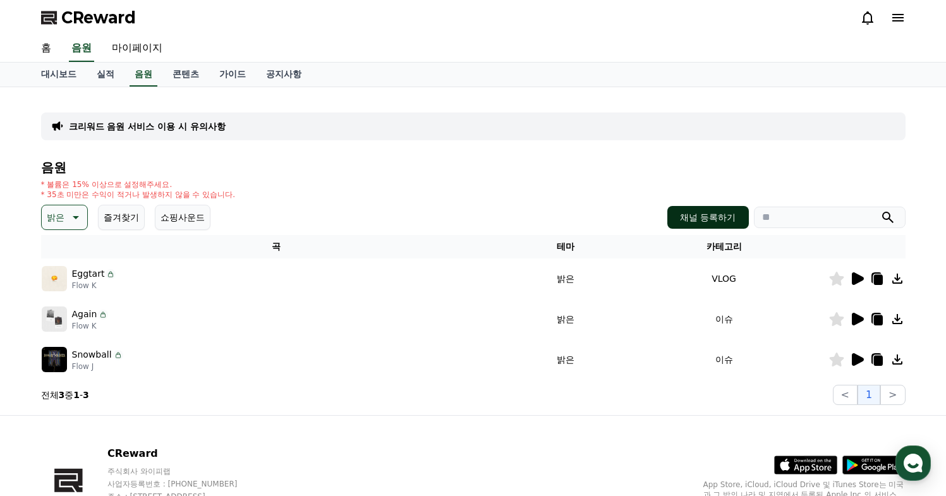
click at [722, 222] on button "채널 등록하기" at bounding box center [707, 217] width 81 height 23
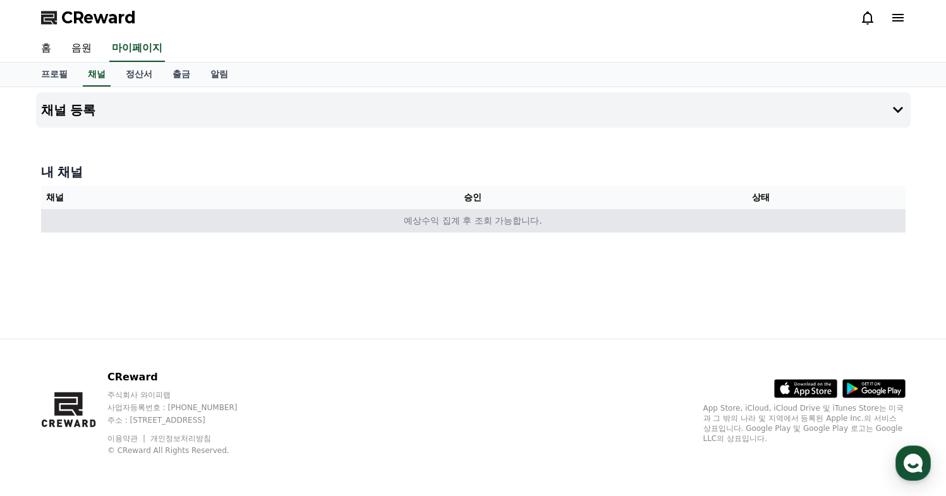
click at [696, 212] on td "예상수익 집계 후 조회 가능합니다." at bounding box center [473, 220] width 865 height 23
click at [628, 222] on td "예상수익 집계 후 조회 가능합니다." at bounding box center [473, 220] width 865 height 23
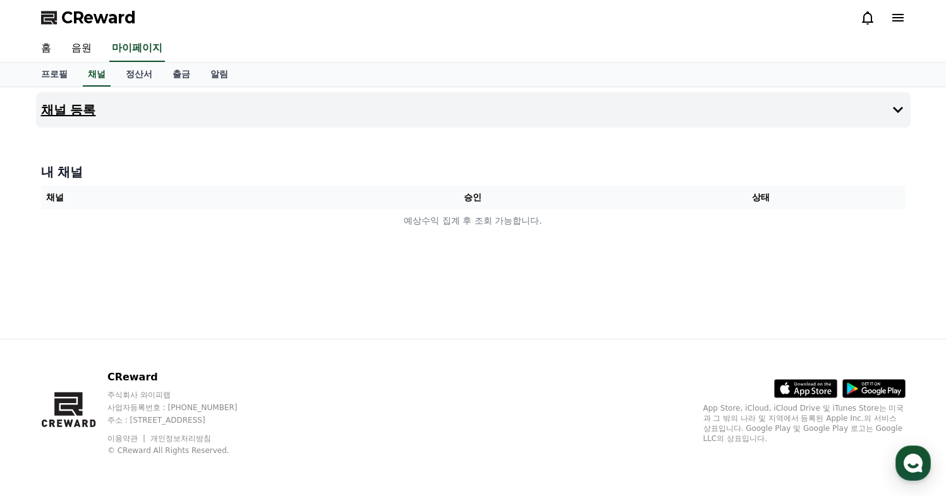
click at [77, 108] on h4 "채널 등록" at bounding box center [68, 110] width 55 height 14
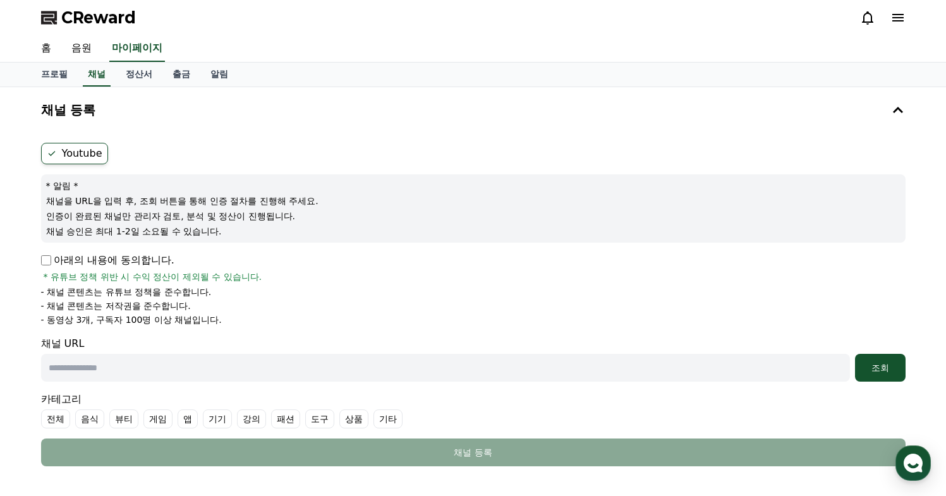
click at [152, 363] on input "text" at bounding box center [445, 368] width 809 height 28
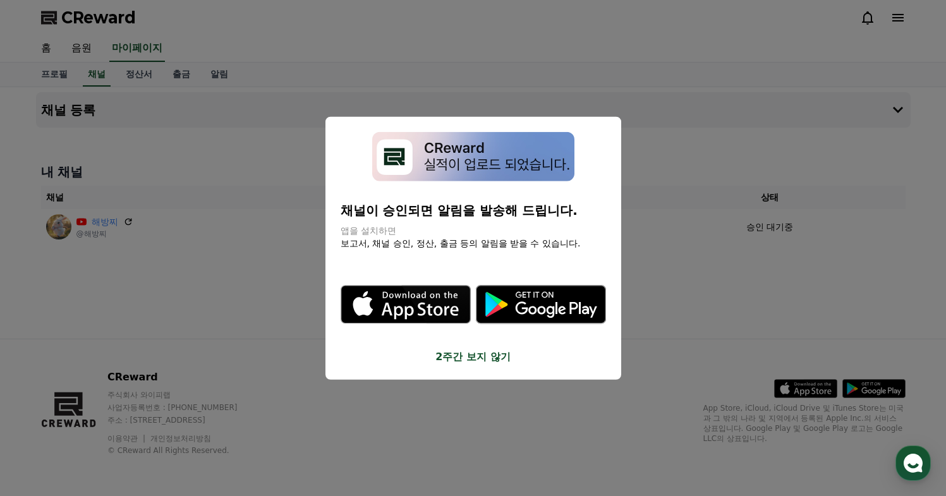
click at [661, 234] on button "close modal" at bounding box center [473, 248] width 946 height 496
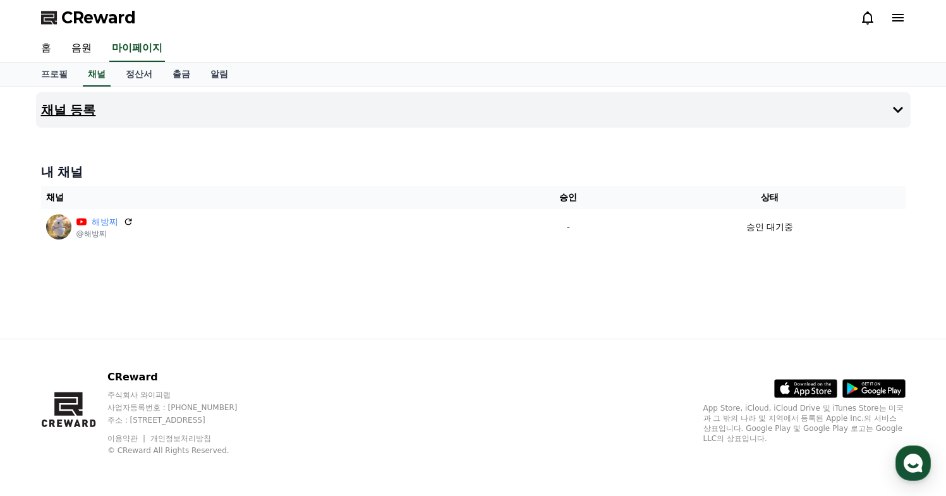
click at [896, 112] on icon at bounding box center [897, 109] width 15 height 15
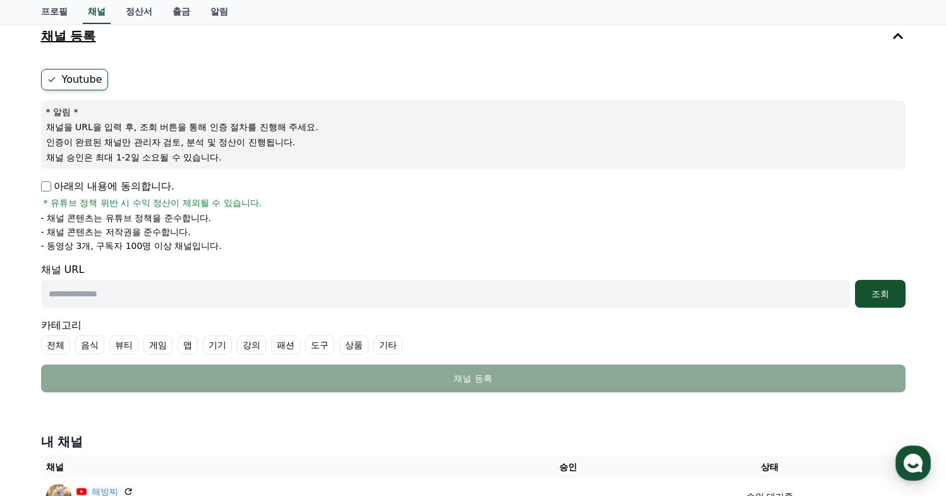
scroll to position [260, 0]
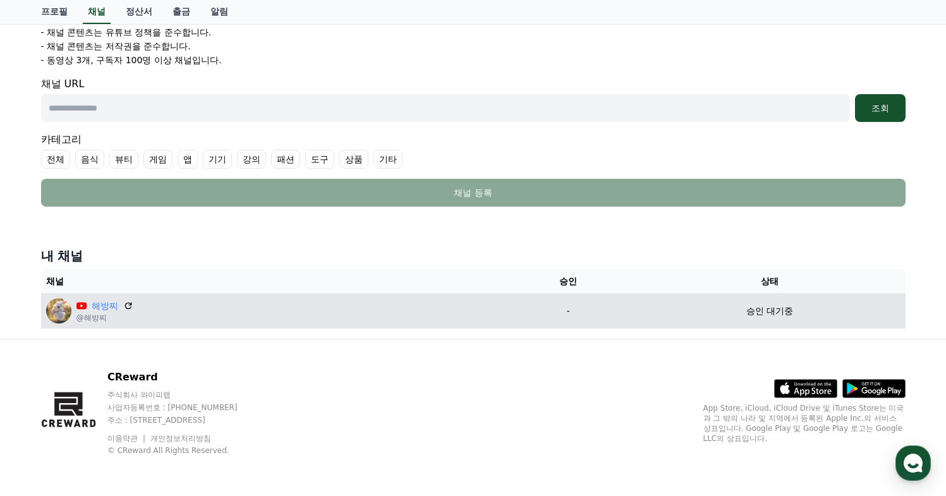
click at [89, 313] on p "@해방찌" at bounding box center [104, 318] width 57 height 10
click at [157, 319] on div "해방찌 @해방찌" at bounding box center [271, 310] width 451 height 25
click at [282, 325] on td "해방찌 @해방찌" at bounding box center [271, 310] width 461 height 35
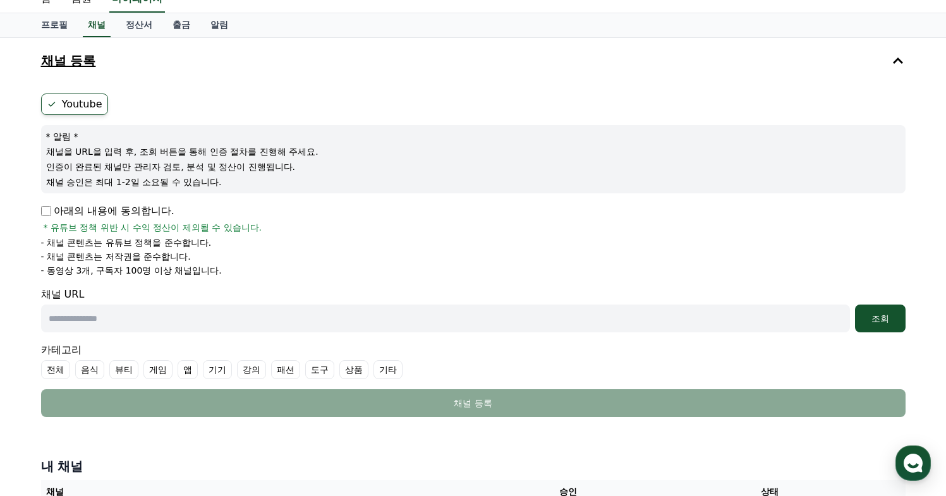
scroll to position [42, 0]
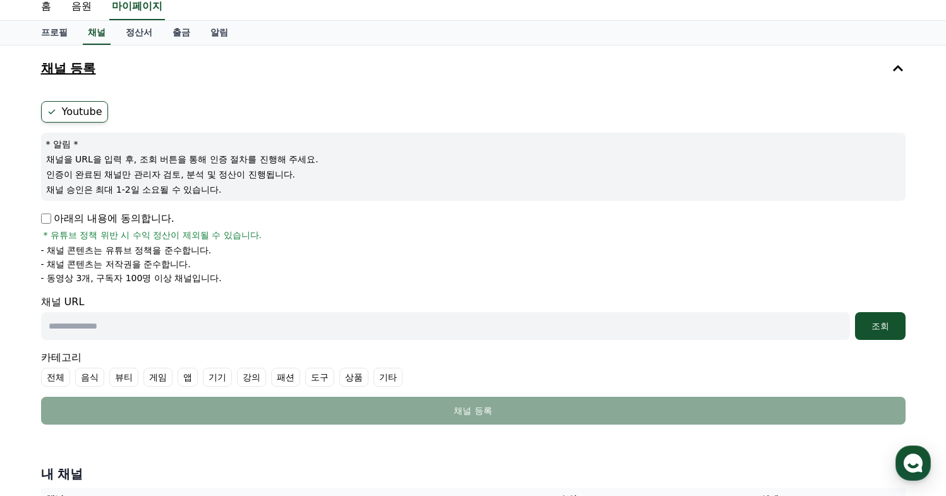
drag, startPoint x: 191, startPoint y: 269, endPoint x: 82, endPoint y: 250, distance: 111.6
click at [82, 250] on ul "- 채널 콘텐츠는 유튜브 정책을 준수합니다. - 채널 콘텐츠는 저작권을 준수합니다. - 동영상 3개, 구독자 100명 이상 채널입니다." at bounding box center [473, 264] width 865 height 40
click at [82, 250] on p "- 채널 콘텐츠는 유튜브 정책을 준수합니다." at bounding box center [126, 250] width 171 height 13
drag, startPoint x: 73, startPoint y: 250, endPoint x: 236, endPoint y: 302, distance: 170.5
click at [236, 303] on form "Youtube * 알림 * 채널을 URL을 입력 후, 조회 버튼을 통해 인증 절차를 진행해 주세요. 인증이 완료된 채널만 관리자 검토, 분석 …" at bounding box center [473, 263] width 865 height 324
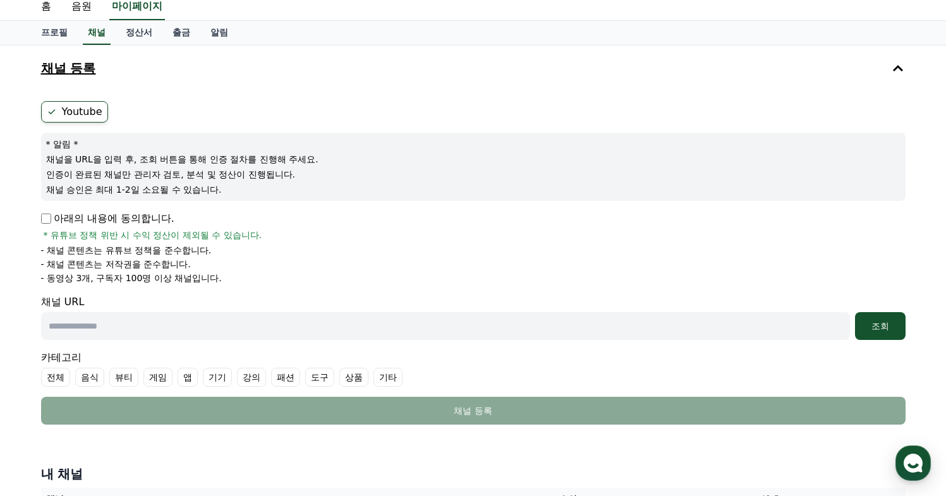
click at [236, 302] on div "채널 URL 조회" at bounding box center [473, 318] width 865 height 46
drag, startPoint x: 59, startPoint y: 242, endPoint x: 205, endPoint y: 273, distance: 149.2
click at [205, 274] on div "아래의 내용에 동의합니다. * 유튜브 정책 위반 시 수익 정산이 제외될 수 있습니다. - 채널 콘텐츠는 유튜브 정책을 준수합니다. - 채널 콘…" at bounding box center [473, 247] width 865 height 73
click at [188, 241] on div "아래의 내용에 동의합니다. * 유튜브 정책 위반 시 수익 정산이 제외될 수 있습니다. - 채널 콘텐츠는 유튜브 정책을 준수합니다. - 채널 콘…" at bounding box center [473, 247] width 865 height 73
drag, startPoint x: 226, startPoint y: 289, endPoint x: 54, endPoint y: 217, distance: 186.2
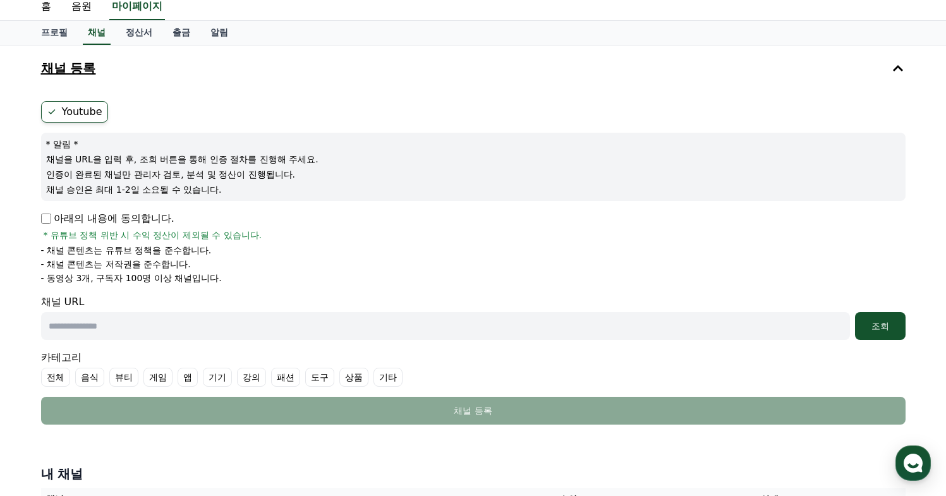
click at [54, 217] on form "Youtube * 알림 * 채널을 URL을 입력 후, 조회 버튼을 통해 인증 절차를 진행해 주세요. 인증이 완료된 채널만 관리자 검토, 분석 …" at bounding box center [473, 263] width 865 height 324
copy form "아래의 내용에 동의합니다. * 유튜브 정책 위반 시 수익 정산이 제외될 수 있습니다. - 채널 콘텐츠는 유튜브 정책을 준수합니다. - 채널 콘…"
click at [400, 231] on div "아래의 내용에 동의합니다. * 유튜브 정책 위반 시 수익 정산이 제외될 수 있습니다." at bounding box center [473, 226] width 865 height 30
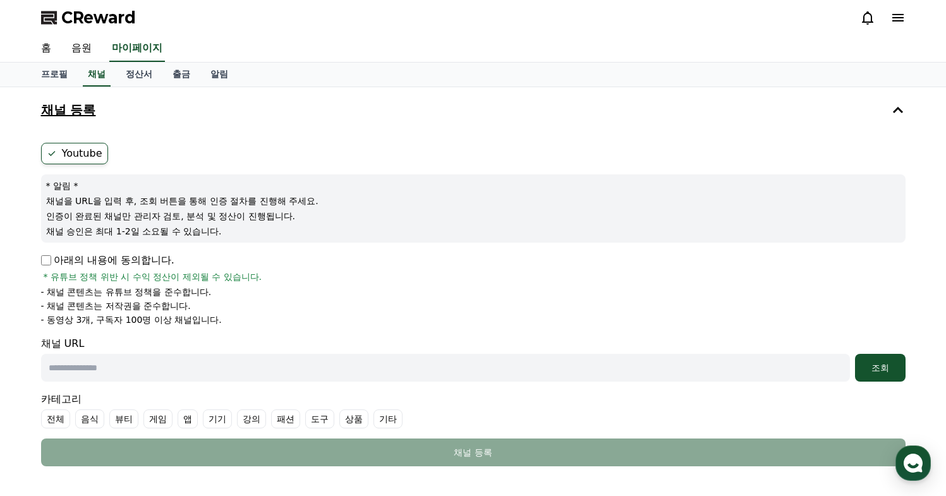
click at [391, 242] on div "* 알림 * 채널을 URL을 입력 후, 조회 버튼을 통해 인증 절차를 진행해 주세요. 인증이 완료된 채널만 관리자 검토, 분석 및 정산이 진행…" at bounding box center [473, 208] width 865 height 68
